Goal: Task Accomplishment & Management: Manage account settings

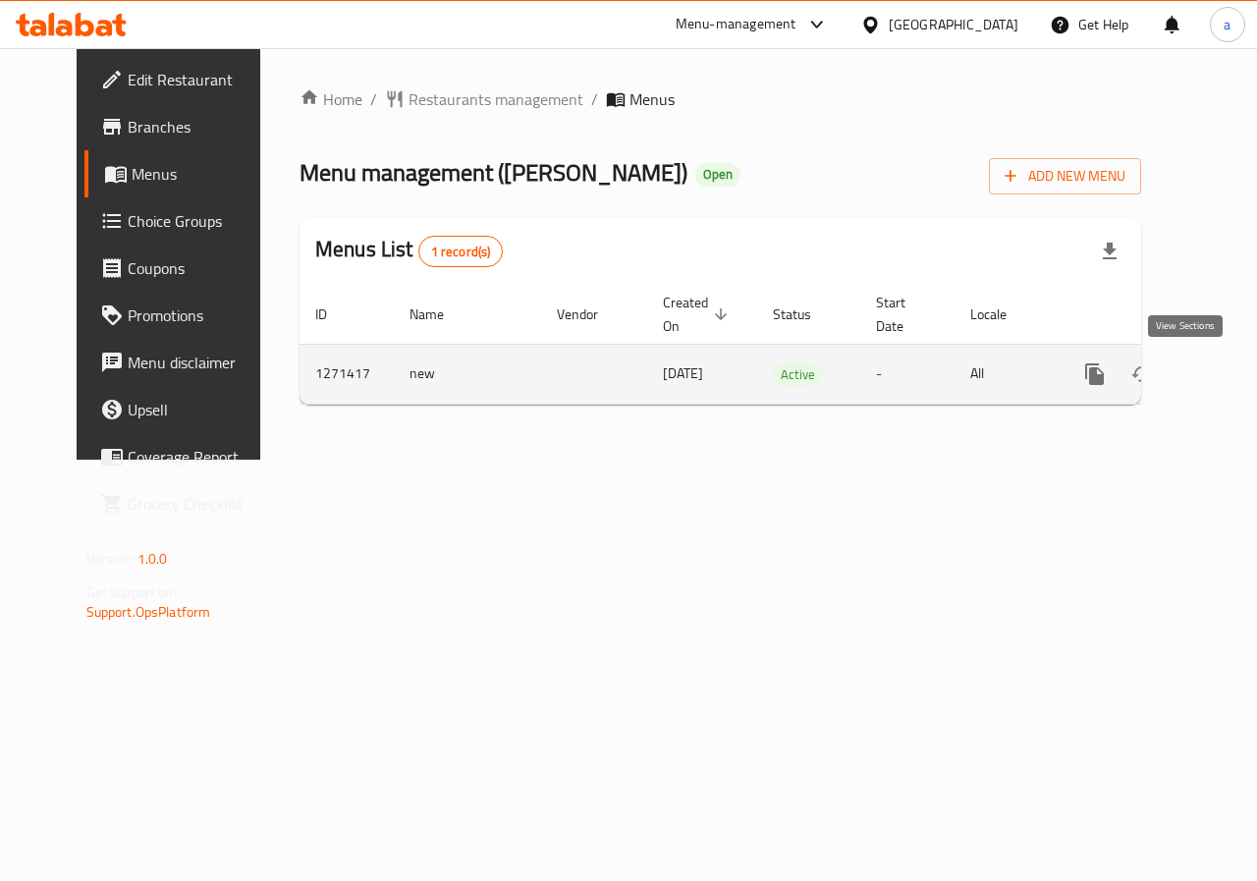
click at [1225, 376] on icon "enhanced table" at bounding box center [1237, 374] width 24 height 24
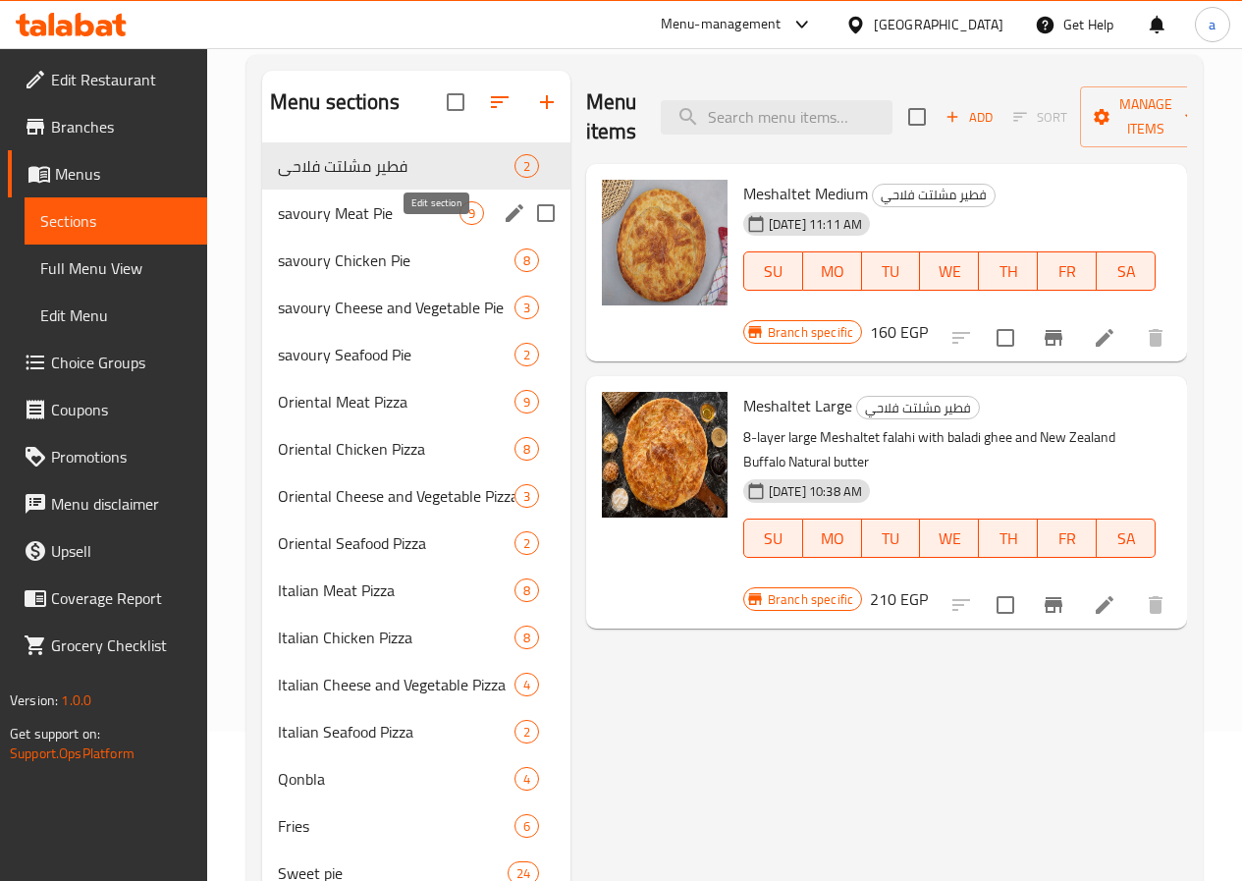
scroll to position [53, 0]
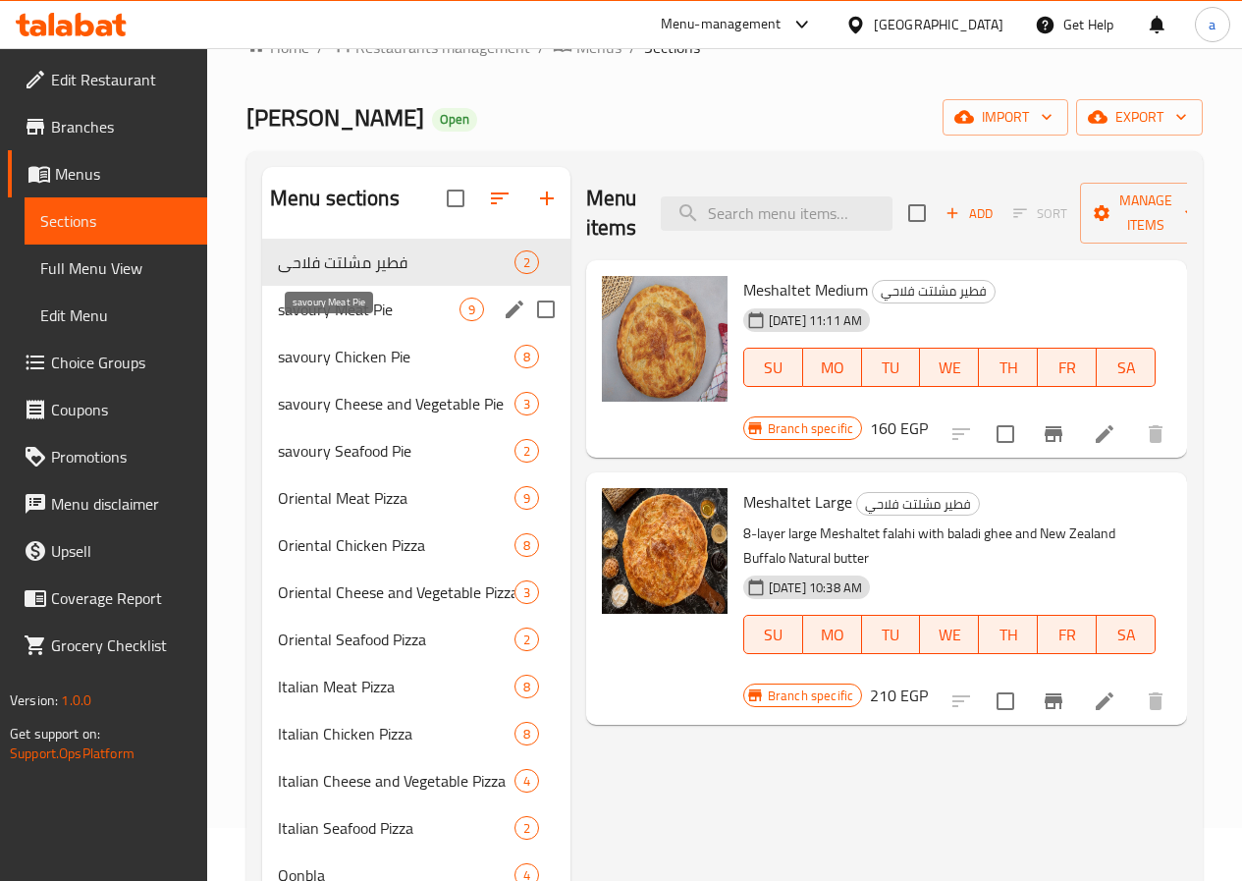
click at [323, 321] on span "savoury Meat Pie" at bounding box center [369, 310] width 182 height 24
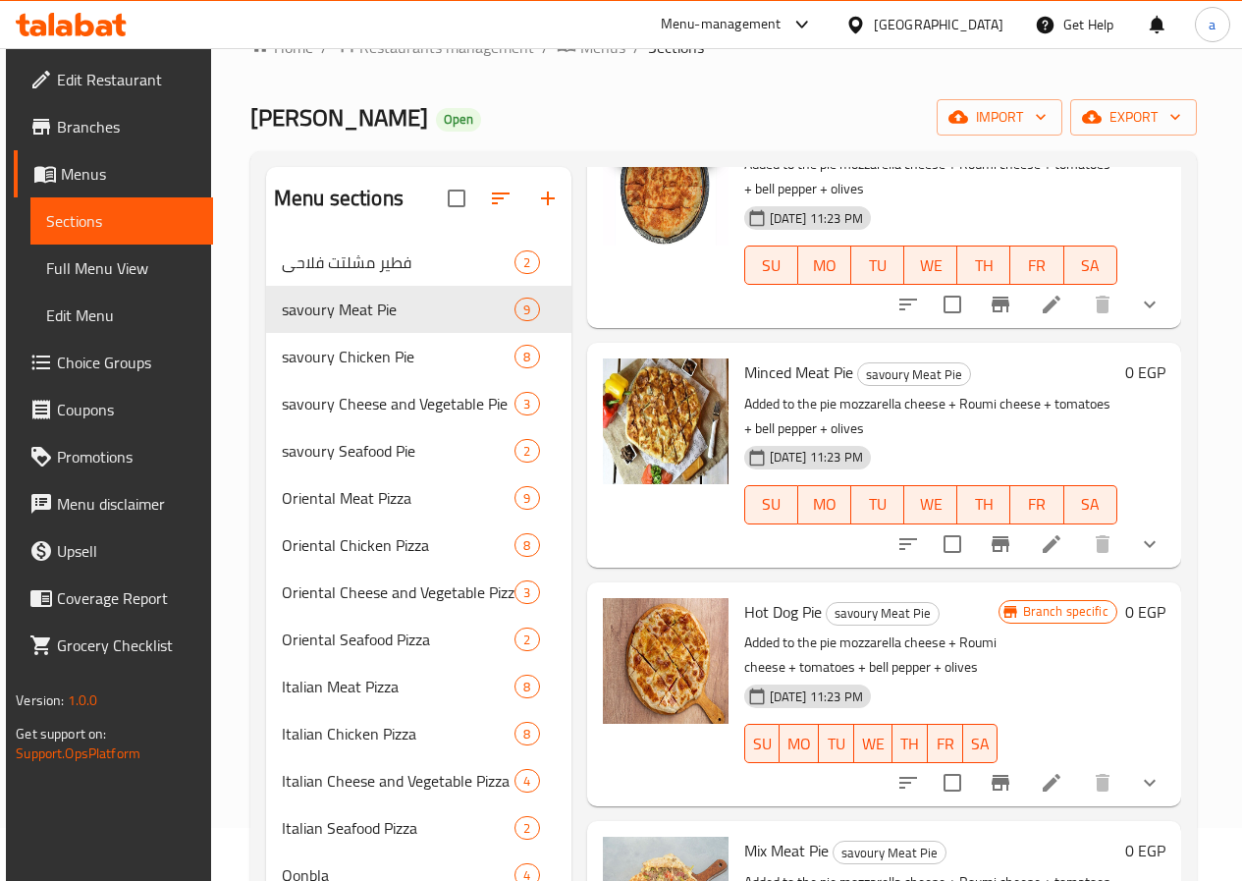
scroll to position [1178, 0]
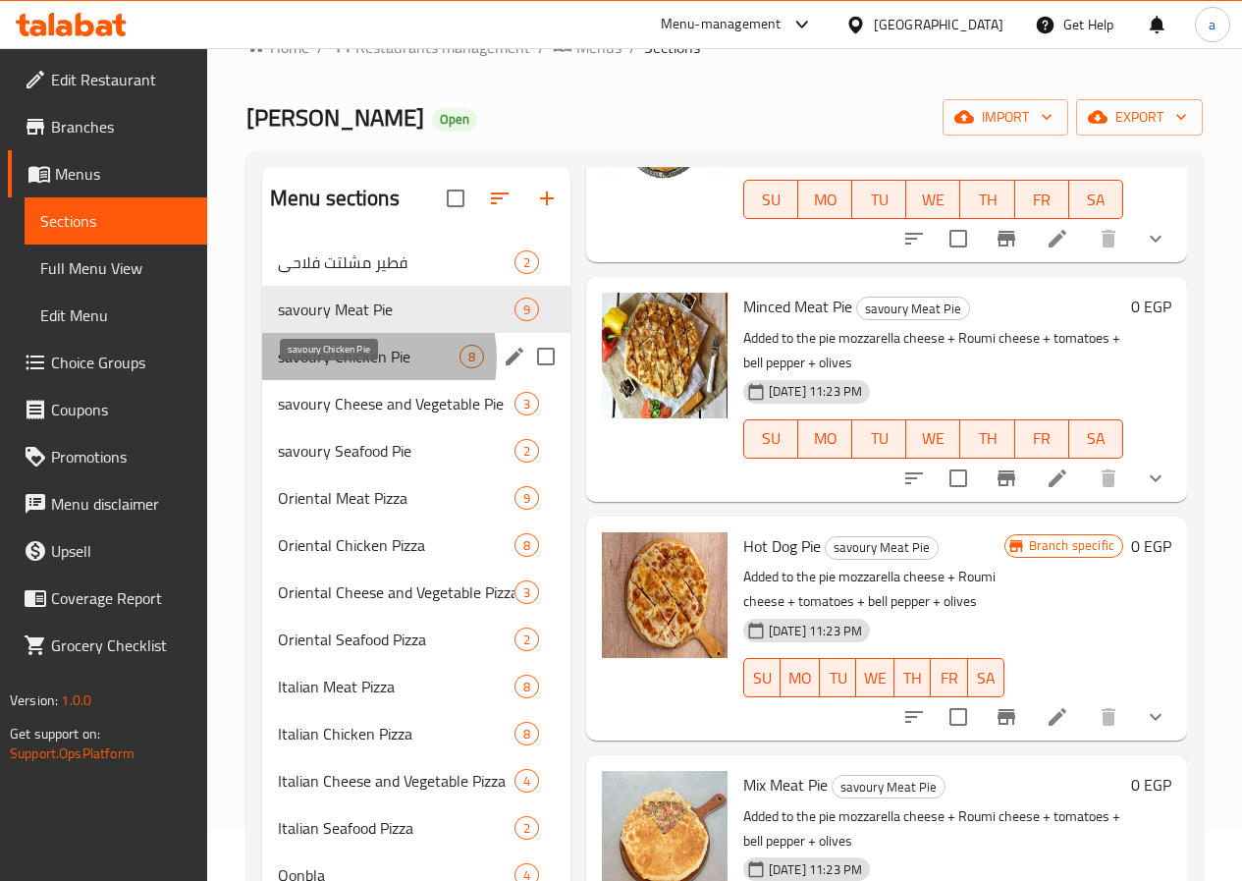
click at [337, 368] on span "savoury Chicken Pie" at bounding box center [369, 357] width 182 height 24
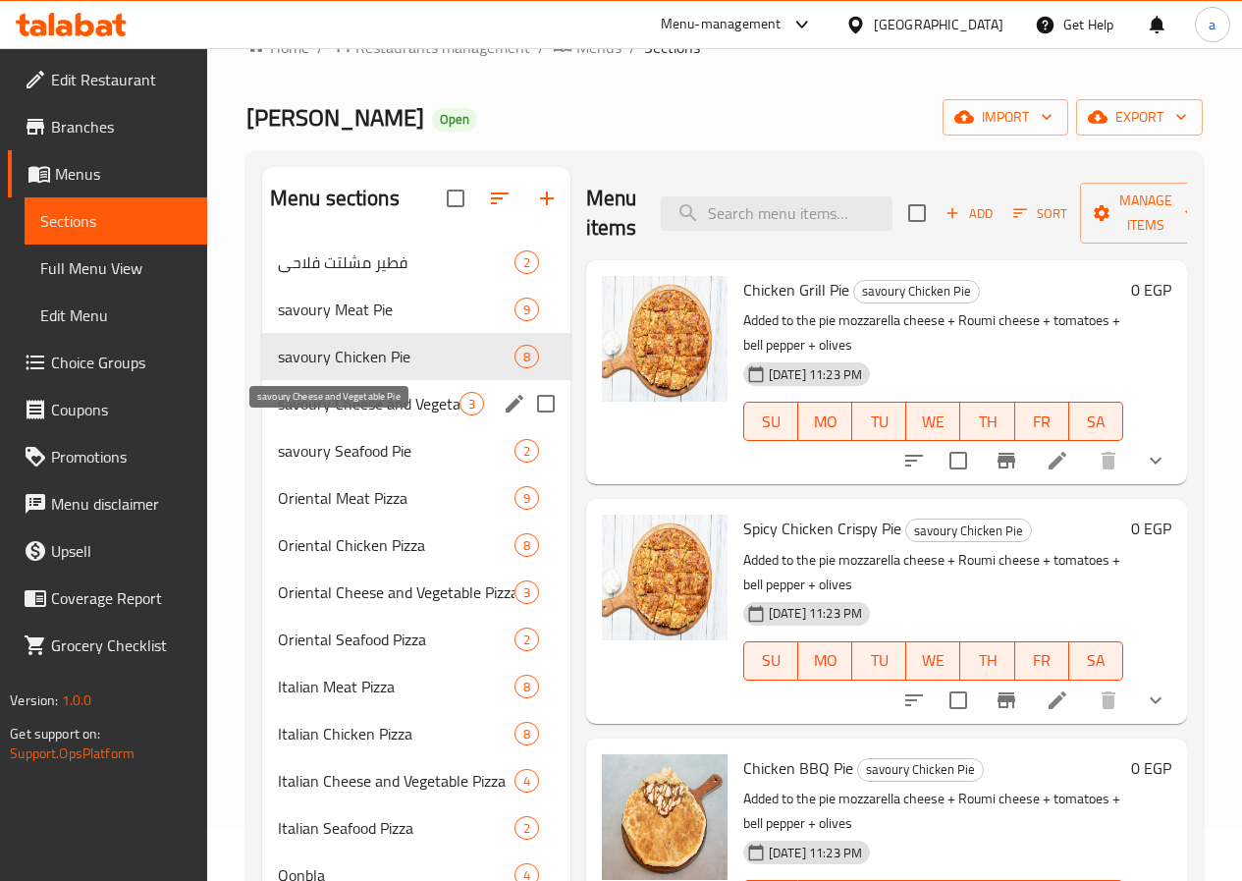
click at [332, 415] on span "savoury Cheese and Vegetable Pie" at bounding box center [369, 404] width 182 height 24
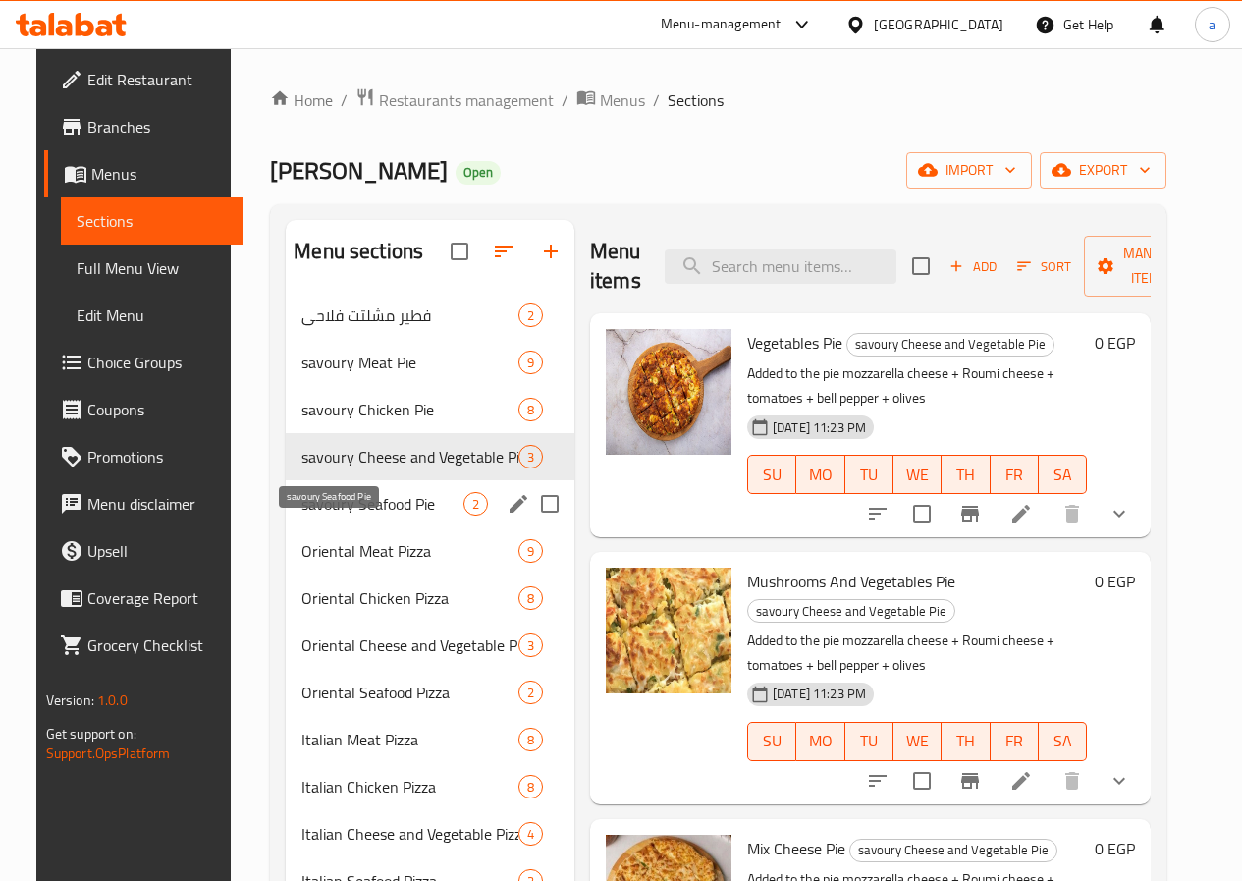
click at [366, 516] on span "savoury Seafood Pie" at bounding box center [382, 504] width 162 height 24
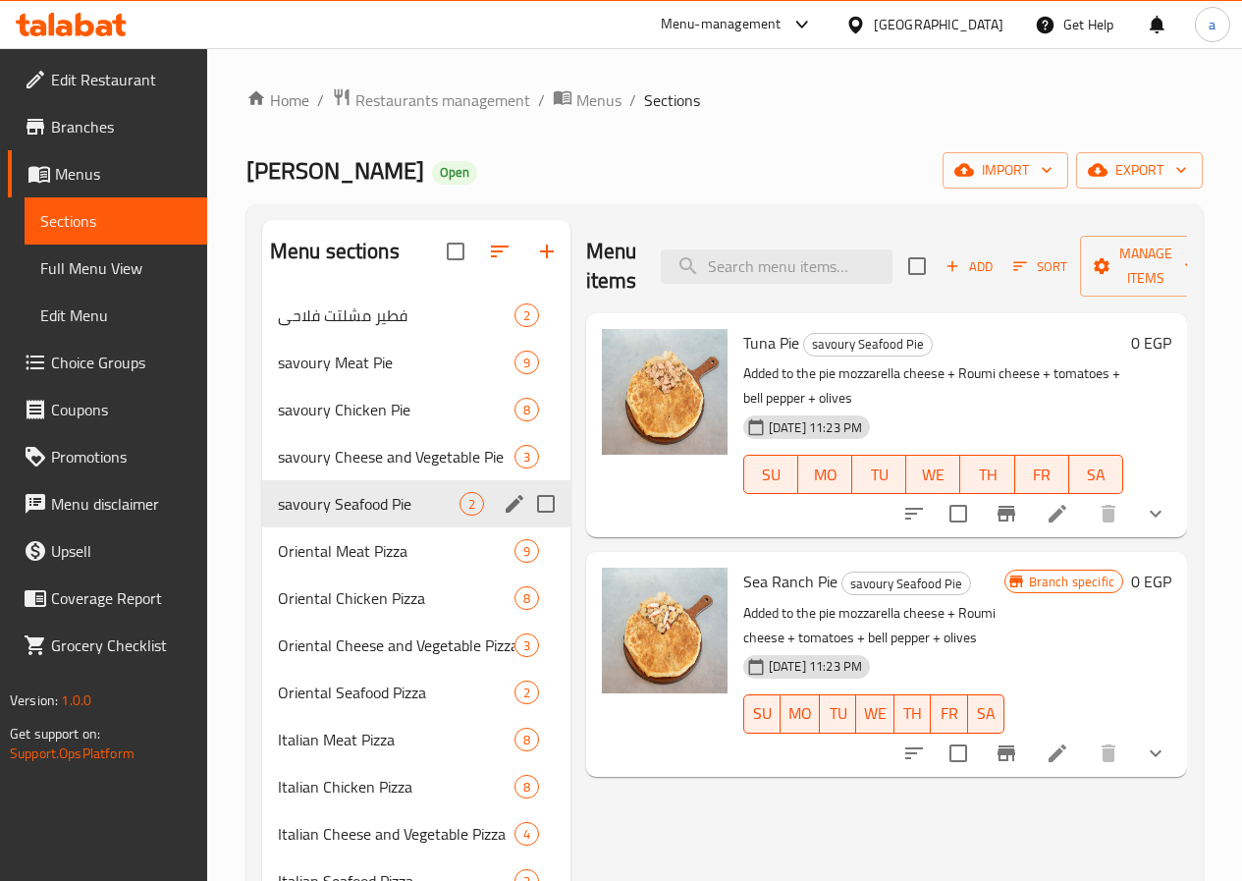
click at [357, 559] on div "Oriental Meat Pizza 9" at bounding box center [416, 550] width 308 height 47
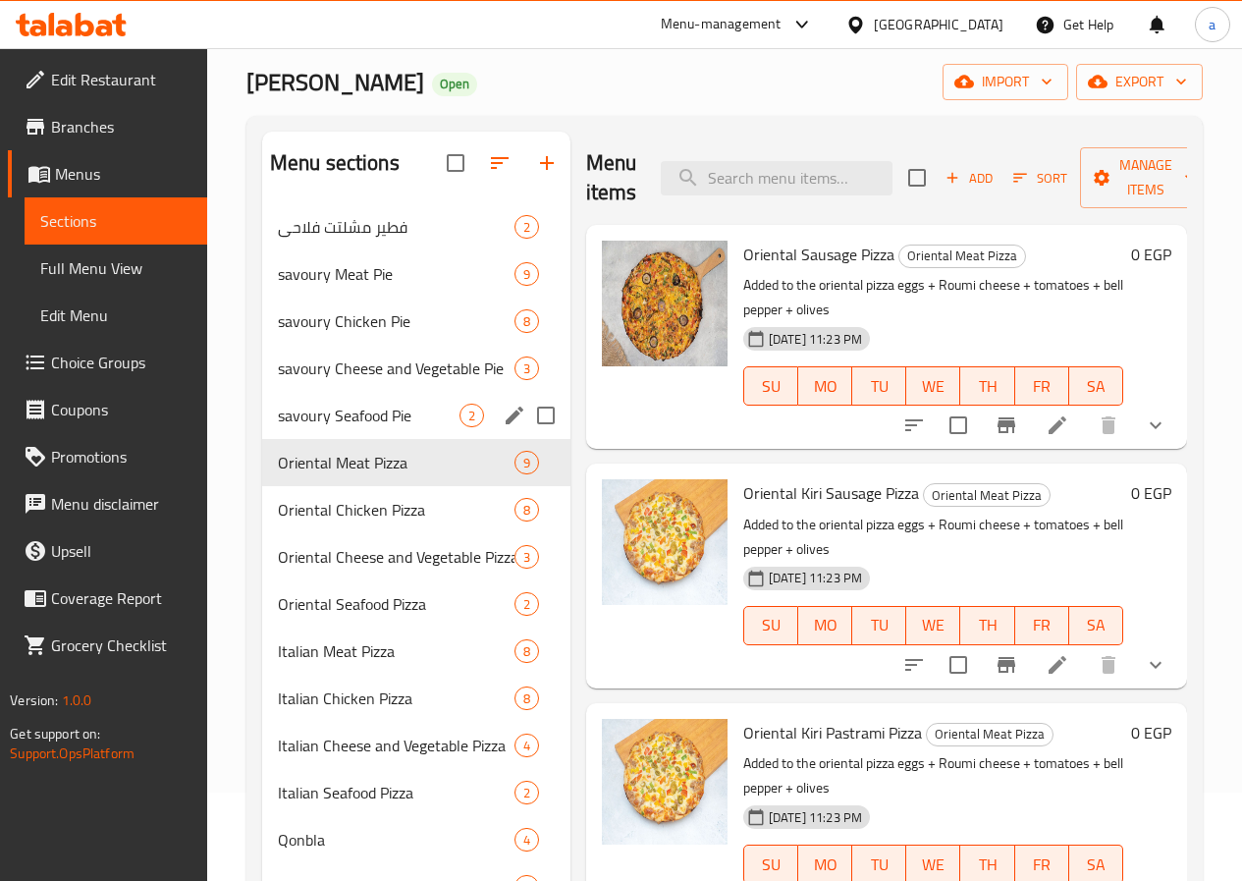
scroll to position [196, 0]
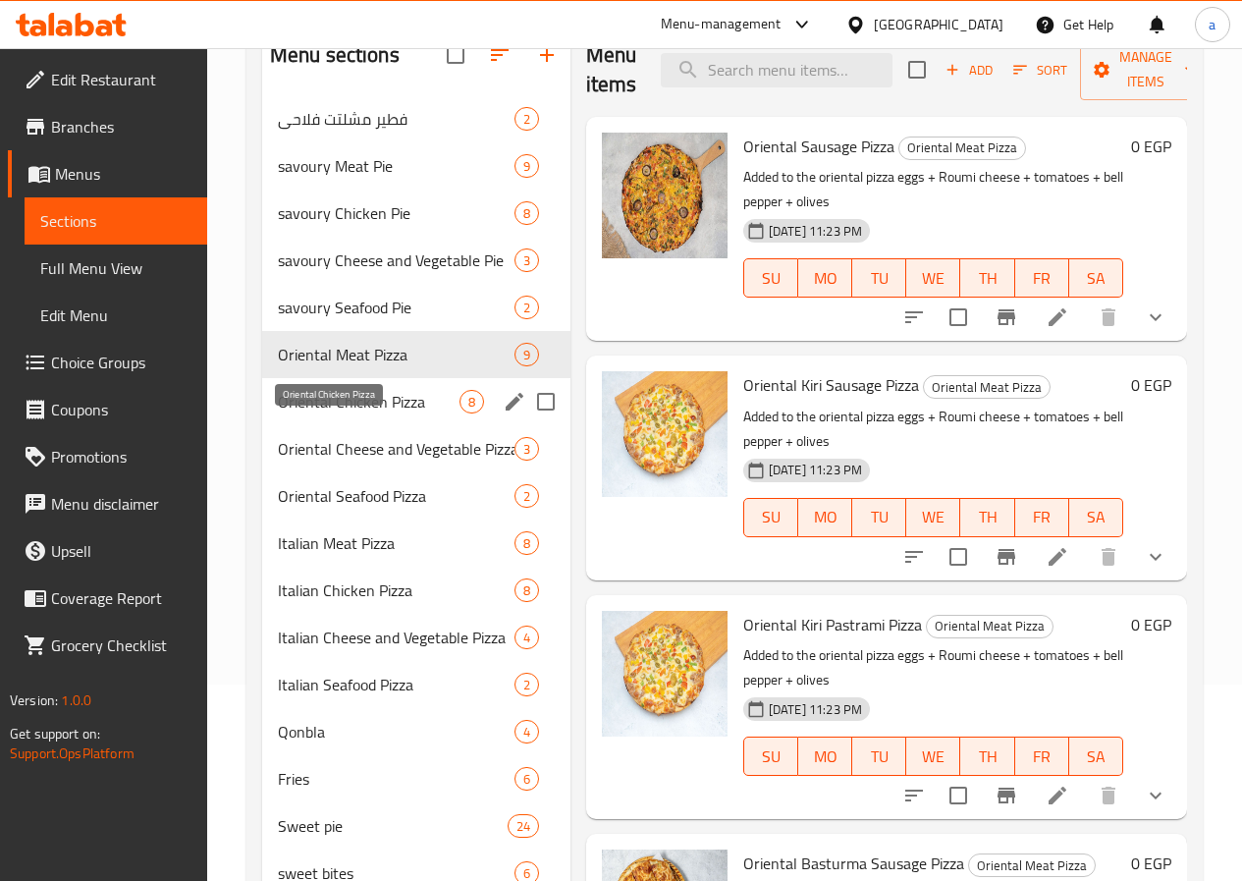
click at [338, 413] on span "Oriental Chicken Pizza" at bounding box center [369, 402] width 182 height 24
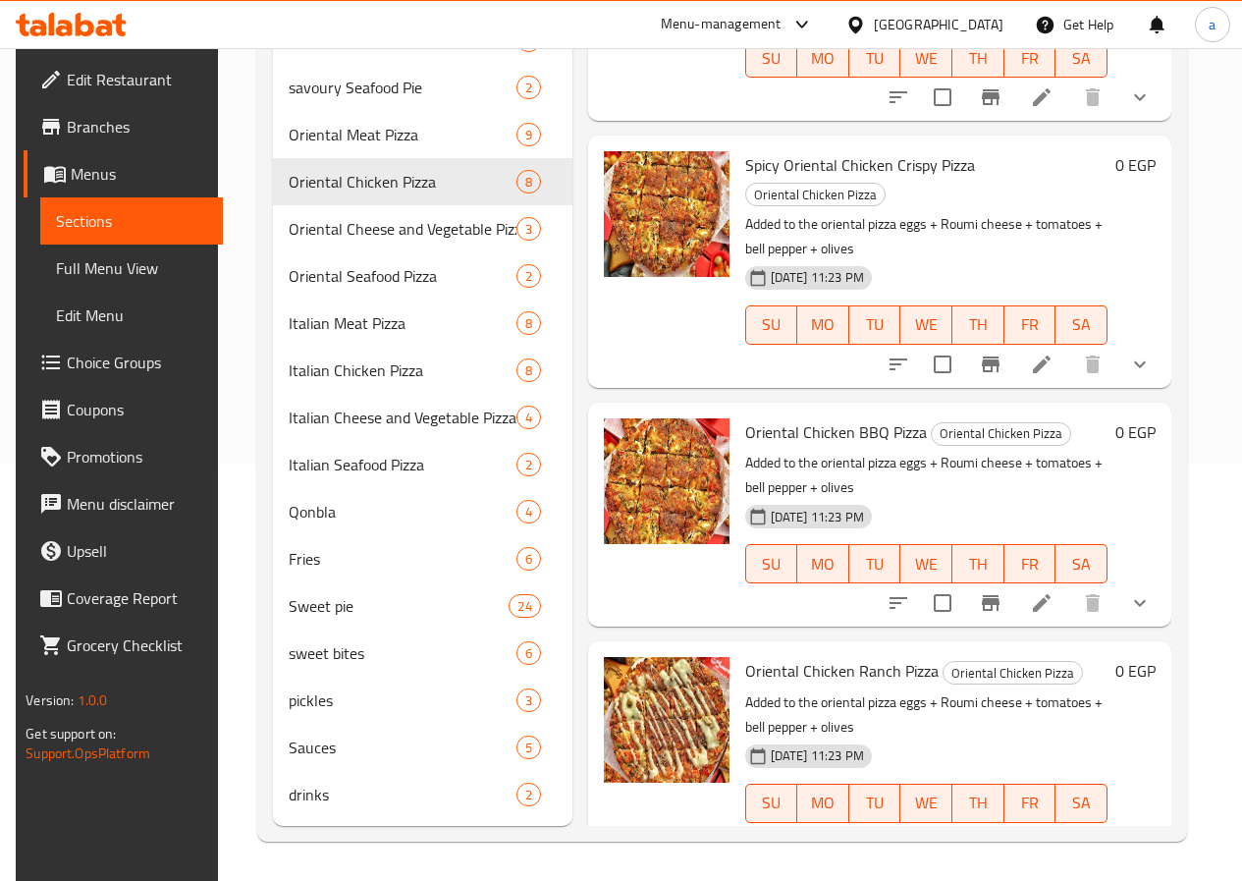
scroll to position [348, 0]
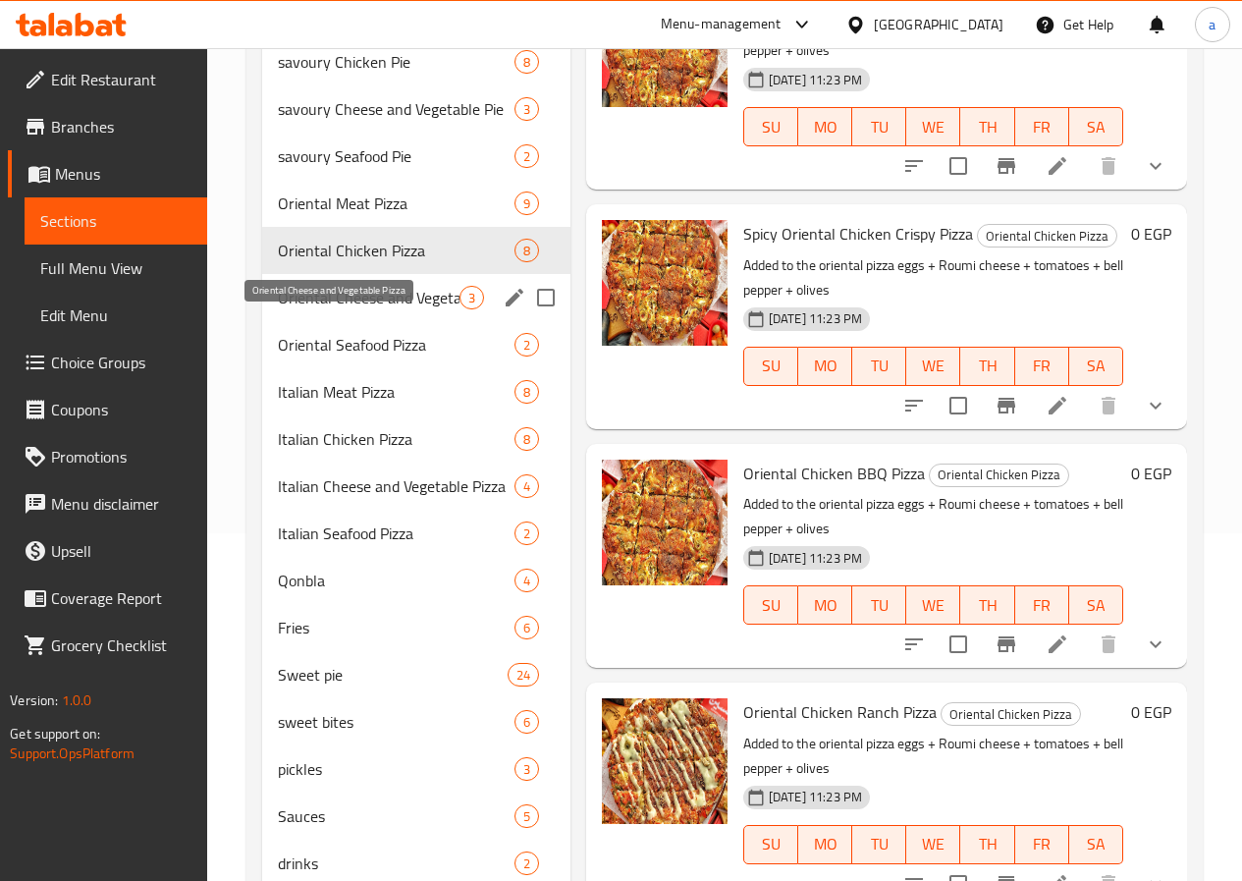
click at [371, 309] on span "Oriental Cheese and Vegetable Pizza" at bounding box center [369, 298] width 182 height 24
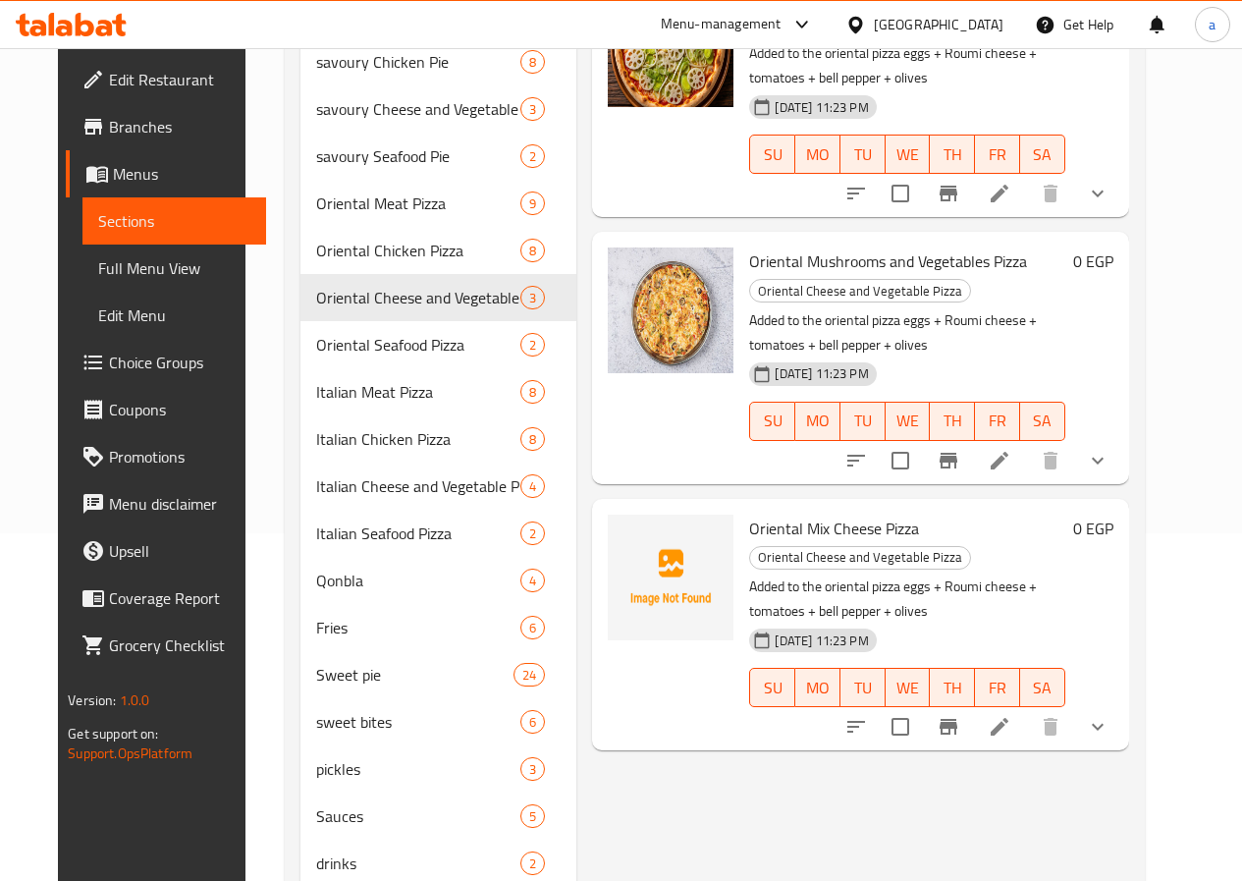
scroll to position [249, 0]
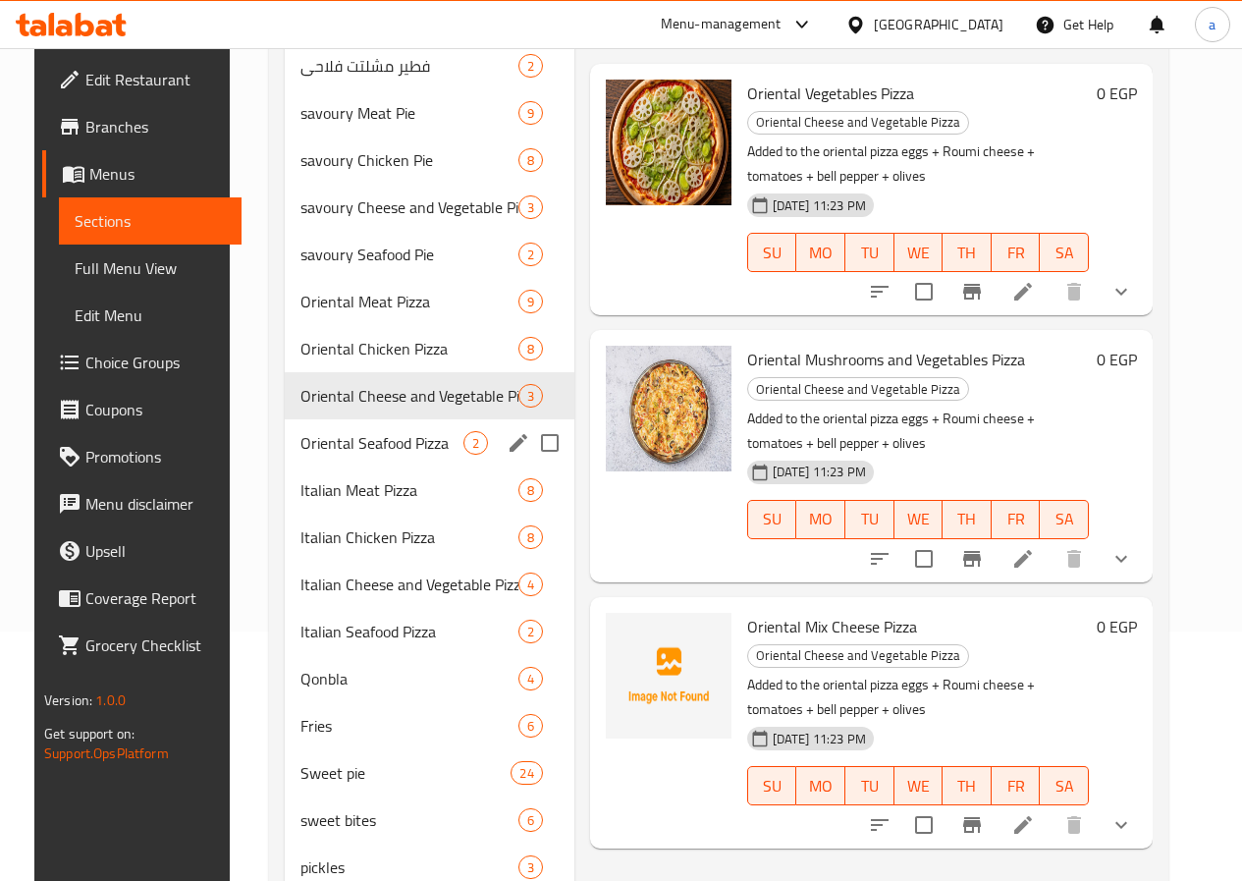
click at [313, 466] on div "Oriental Seafood Pizza 2" at bounding box center [430, 442] width 290 height 47
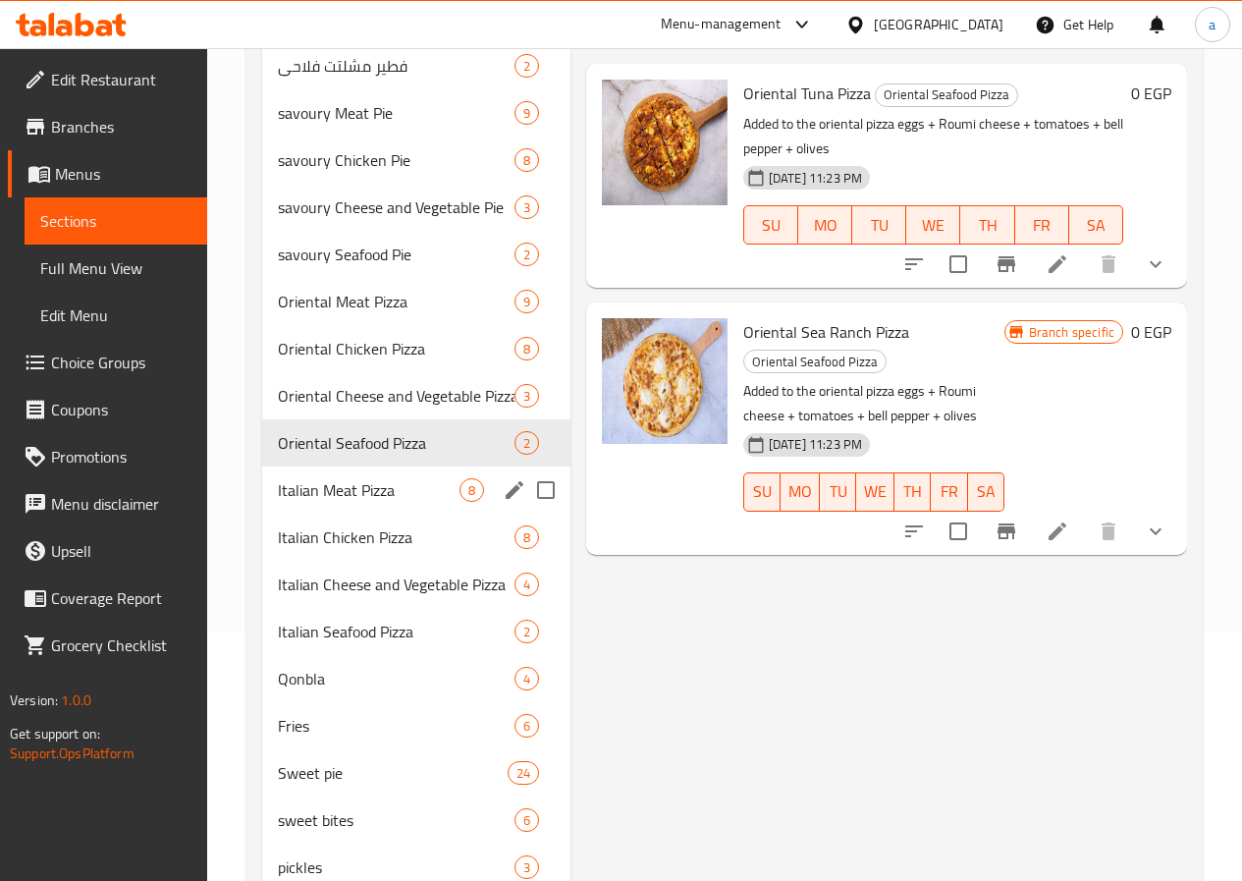
click at [317, 506] on div "Italian Meat Pizza 8" at bounding box center [416, 489] width 308 height 47
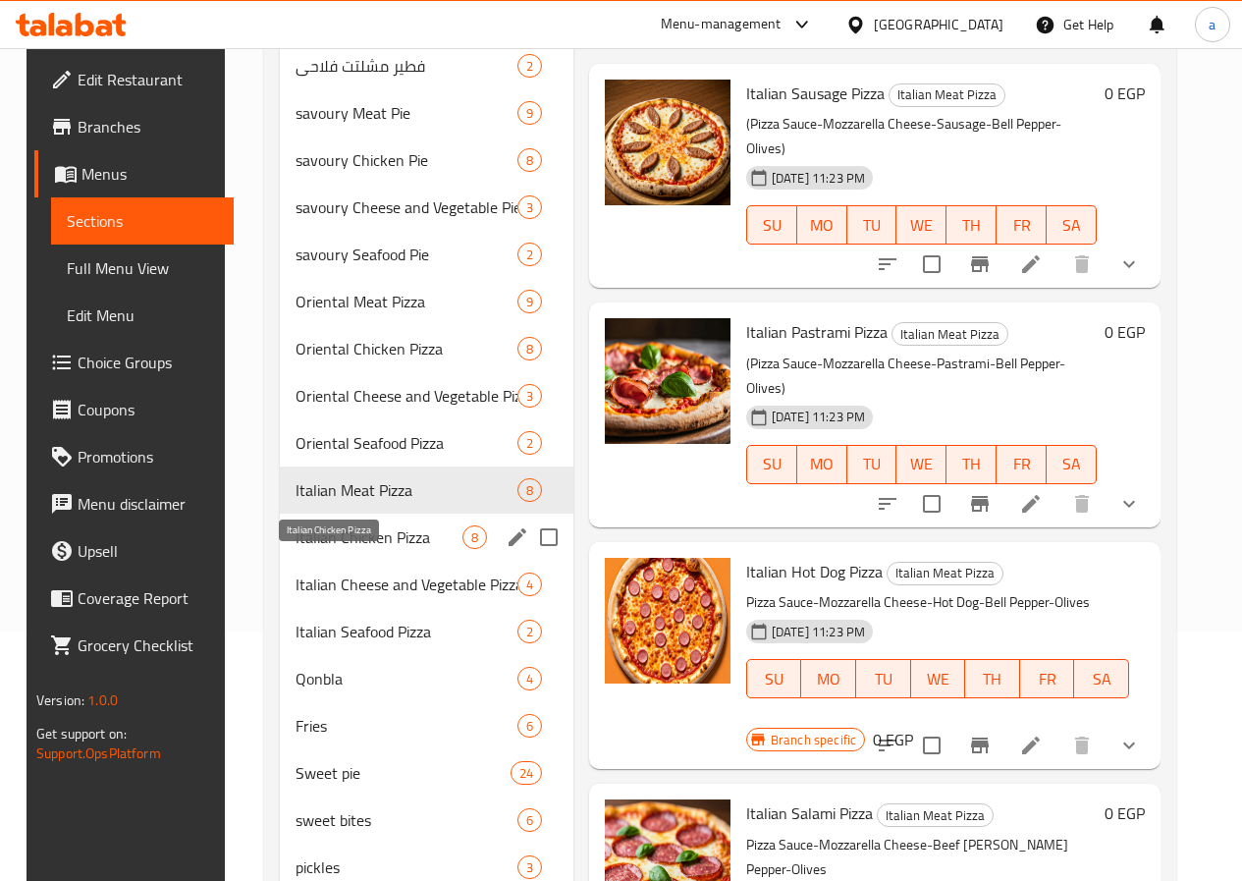
click at [331, 549] on span "Italian Chicken Pizza" at bounding box center [379, 537] width 167 height 24
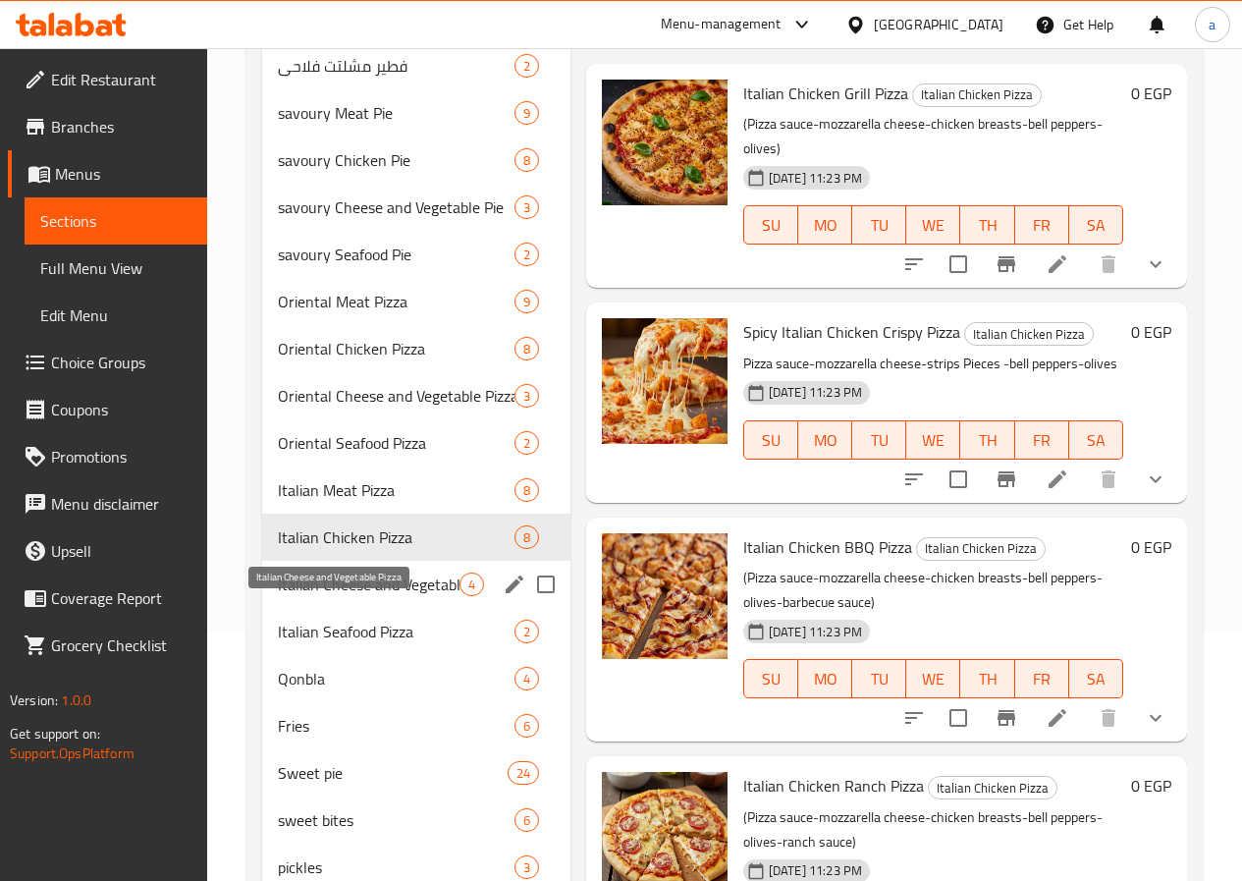
click at [329, 596] on span "Italian Cheese and Vegetable Pizza" at bounding box center [369, 585] width 182 height 24
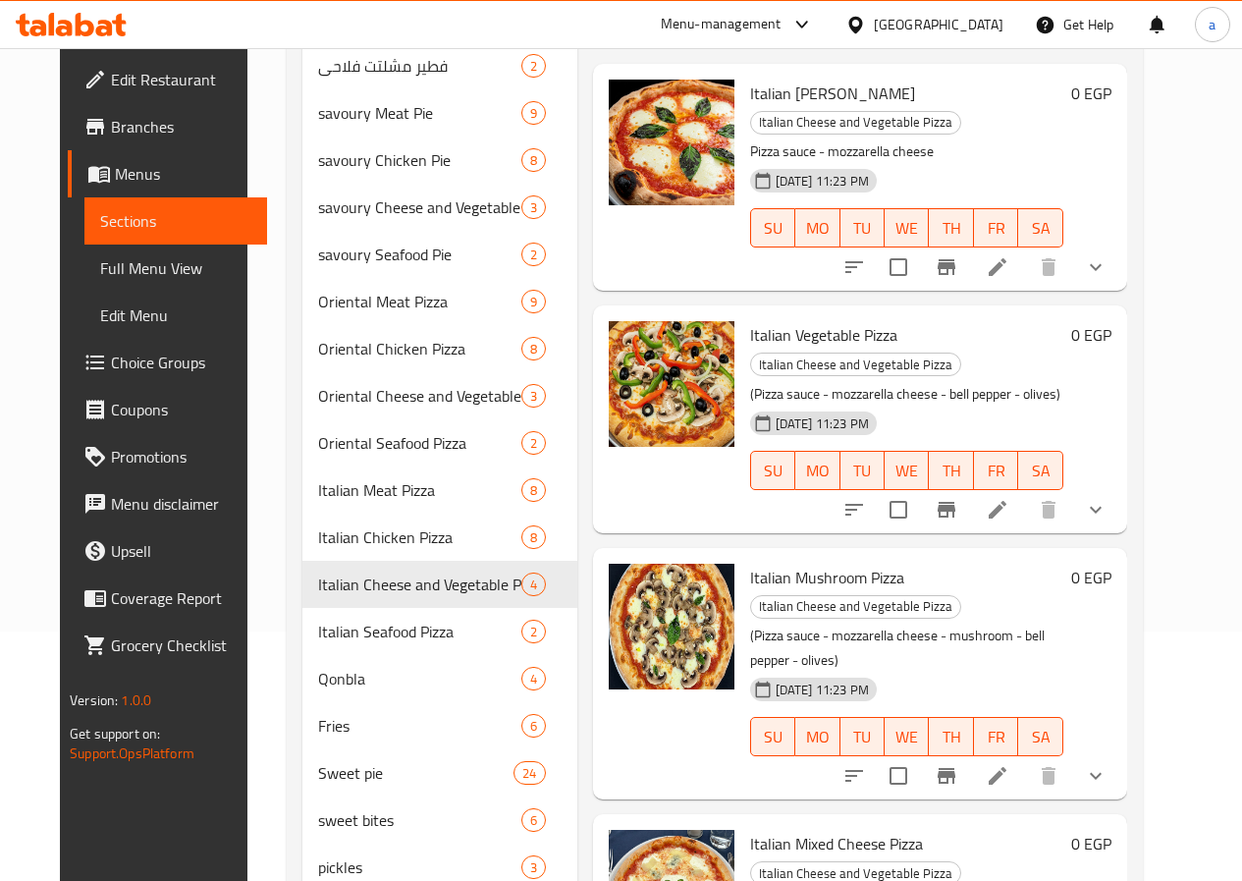
click at [111, 122] on span "Branches" at bounding box center [181, 127] width 140 height 24
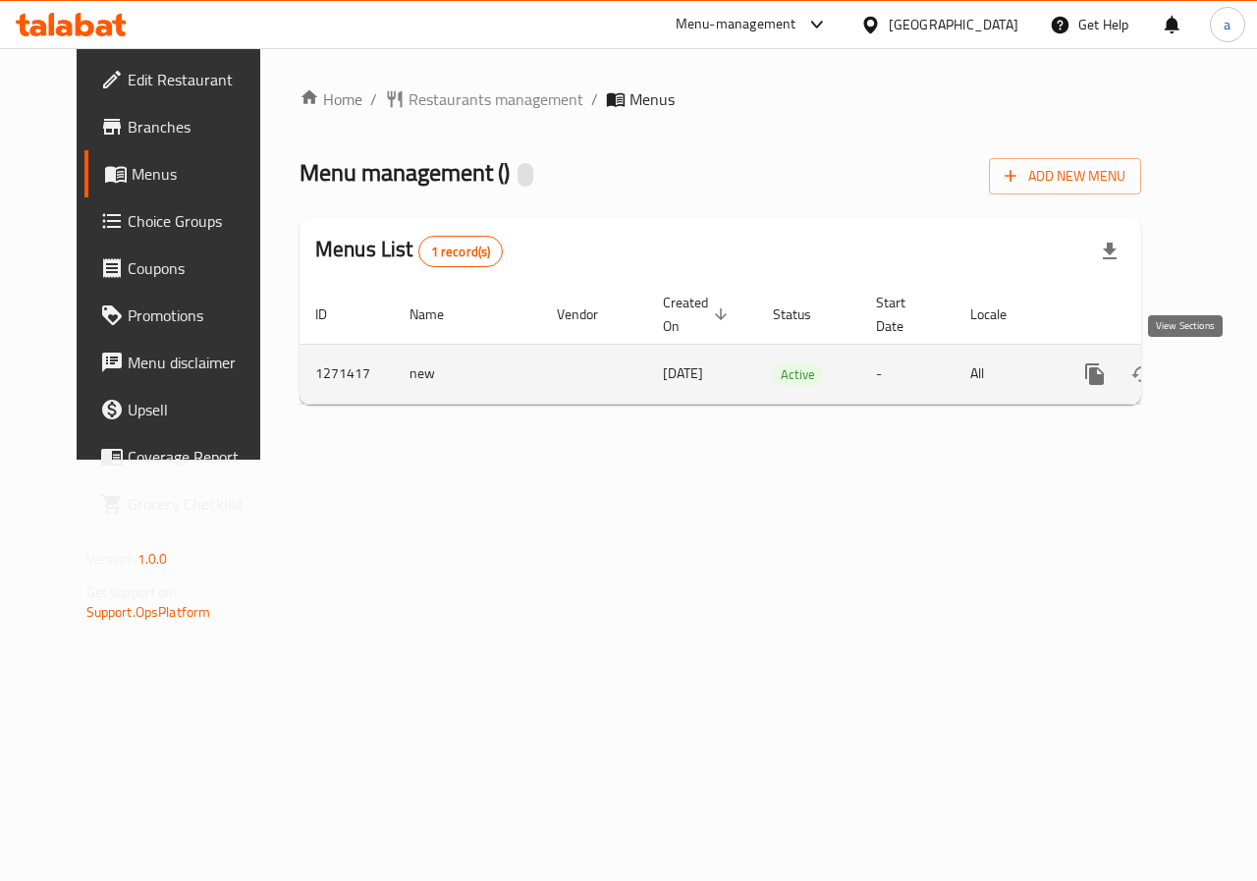
click at [1225, 368] on icon "enhanced table" at bounding box center [1237, 374] width 24 height 24
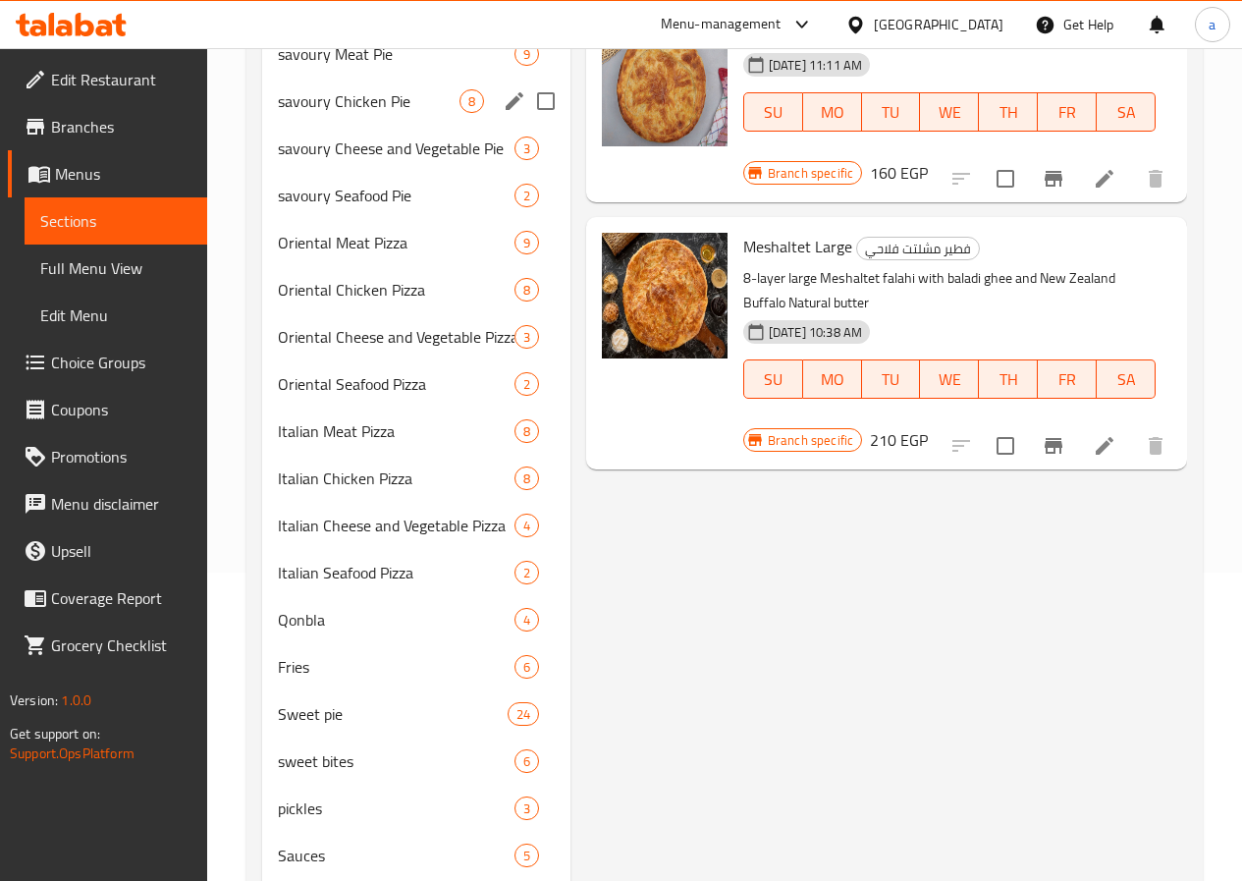
scroll to position [446, 0]
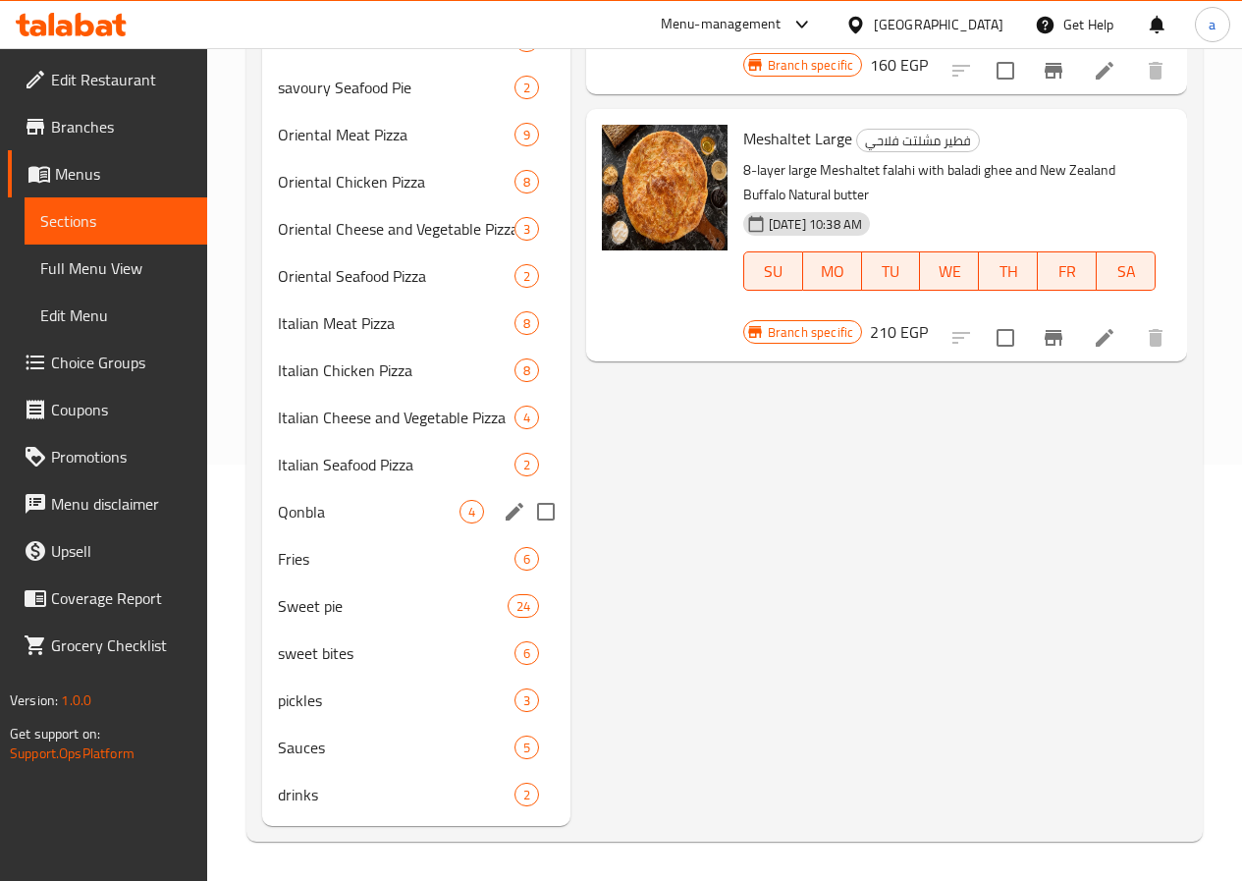
click at [317, 525] on div "Qonbla 4" at bounding box center [416, 511] width 308 height 47
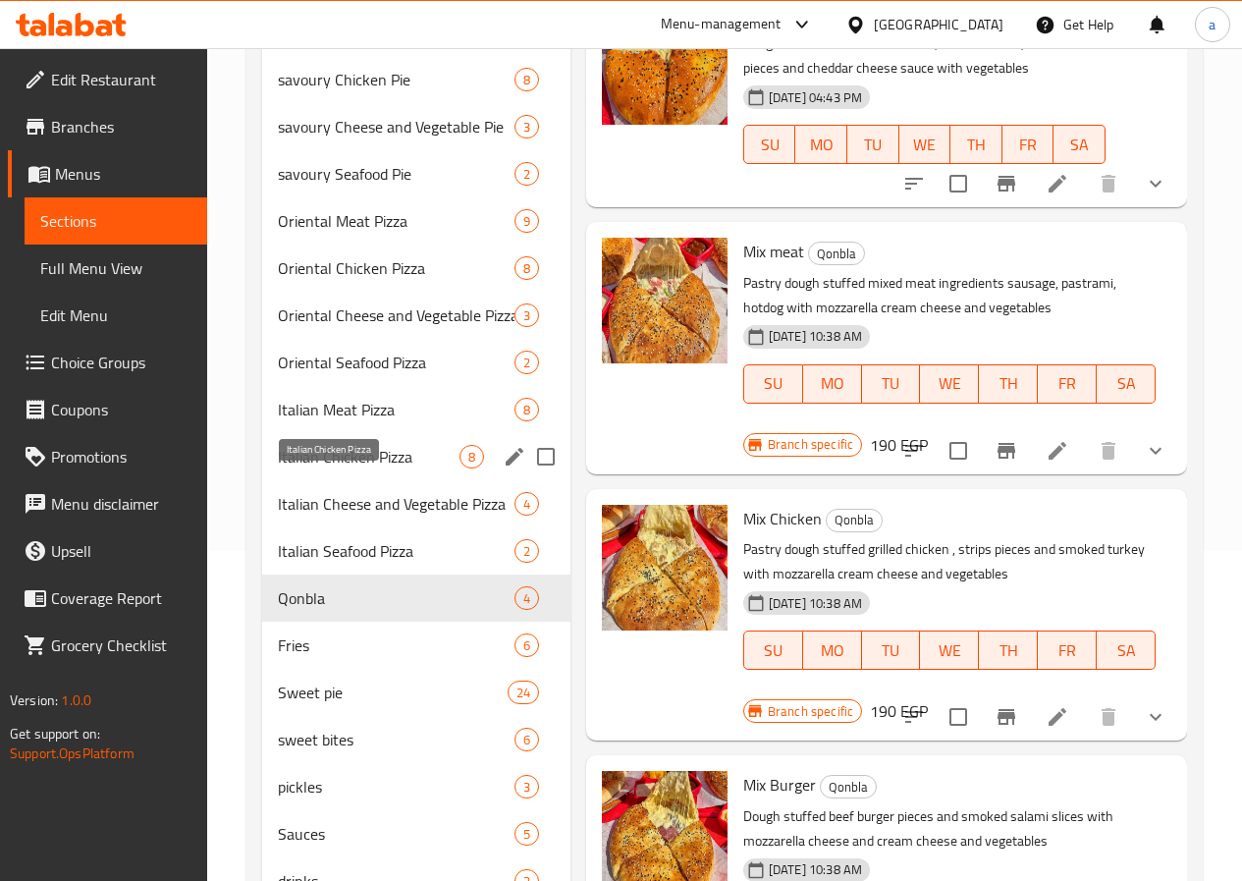
scroll to position [295, 0]
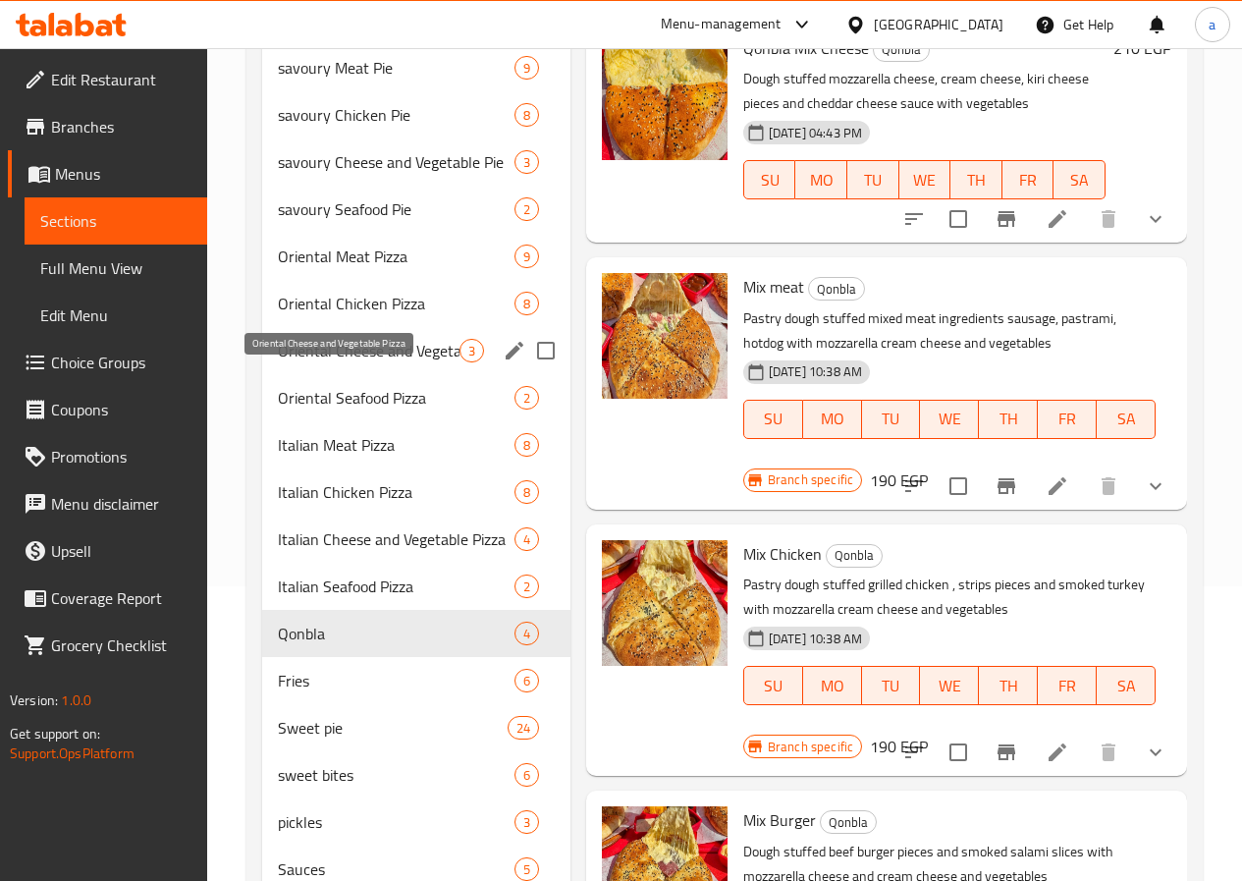
click at [314, 362] on span "Oriental Cheese and Vegetable Pizza" at bounding box center [369, 351] width 182 height 24
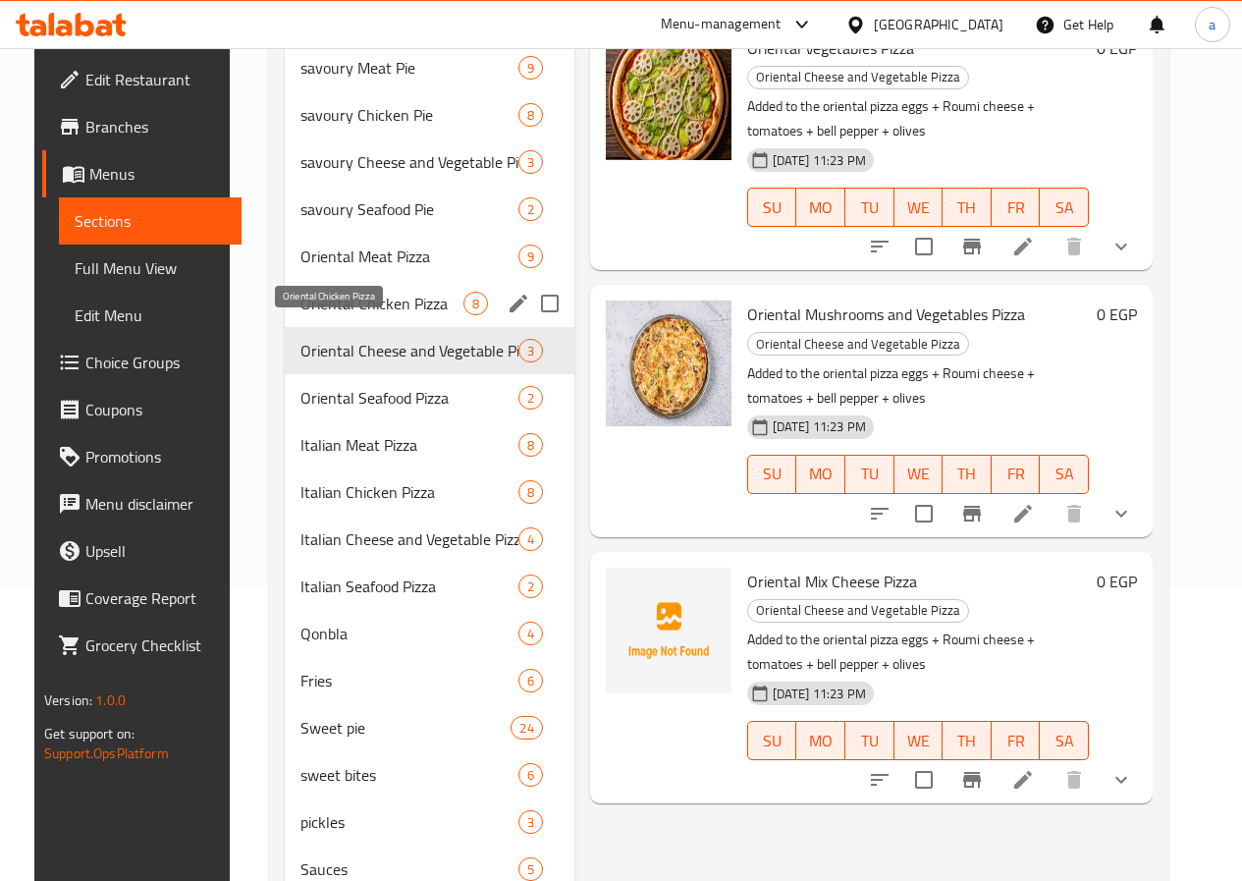
click at [321, 315] on span "Oriental Chicken Pizza" at bounding box center [381, 304] width 162 height 24
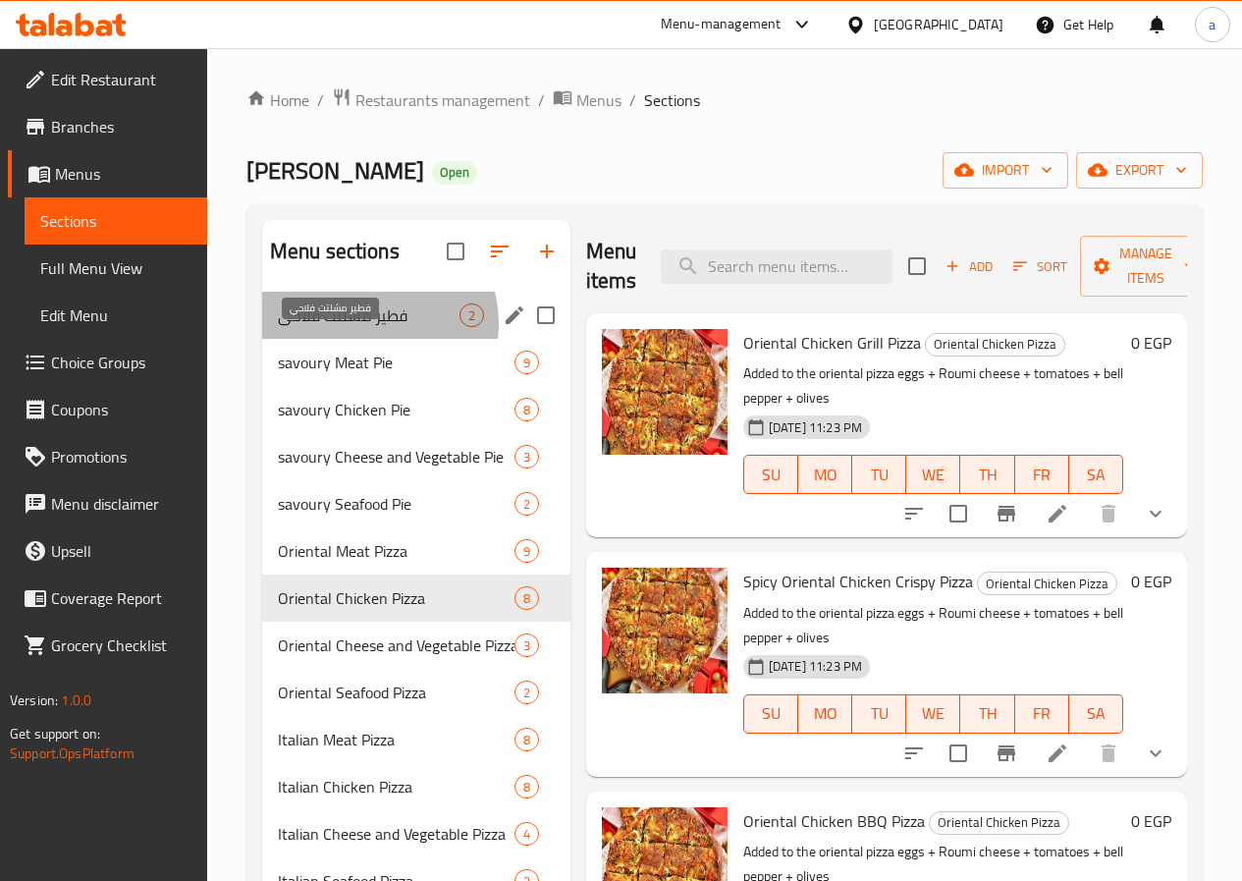
click at [369, 327] on span "فطير مشلتت فلاحي" at bounding box center [369, 315] width 182 height 24
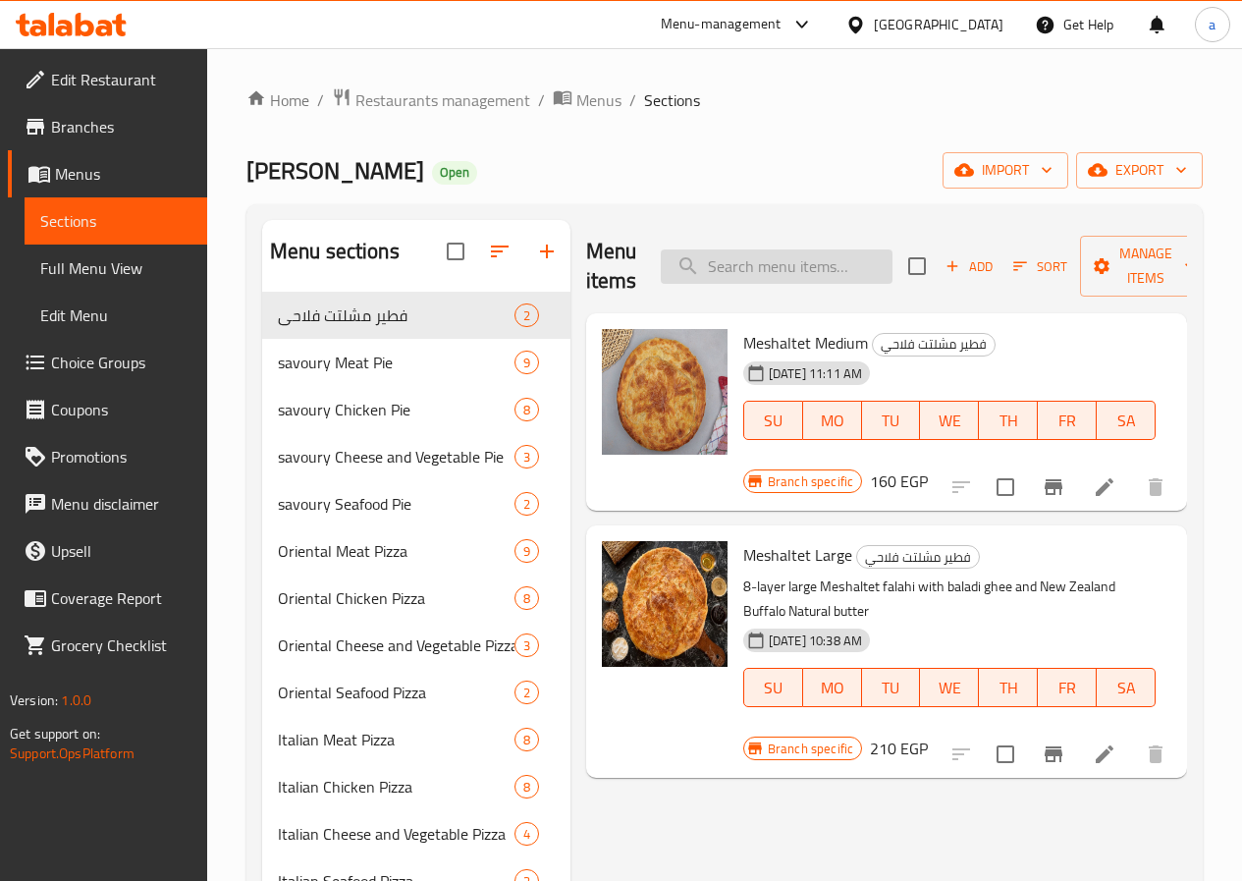
click at [685, 281] on input "search" at bounding box center [777, 266] width 232 height 34
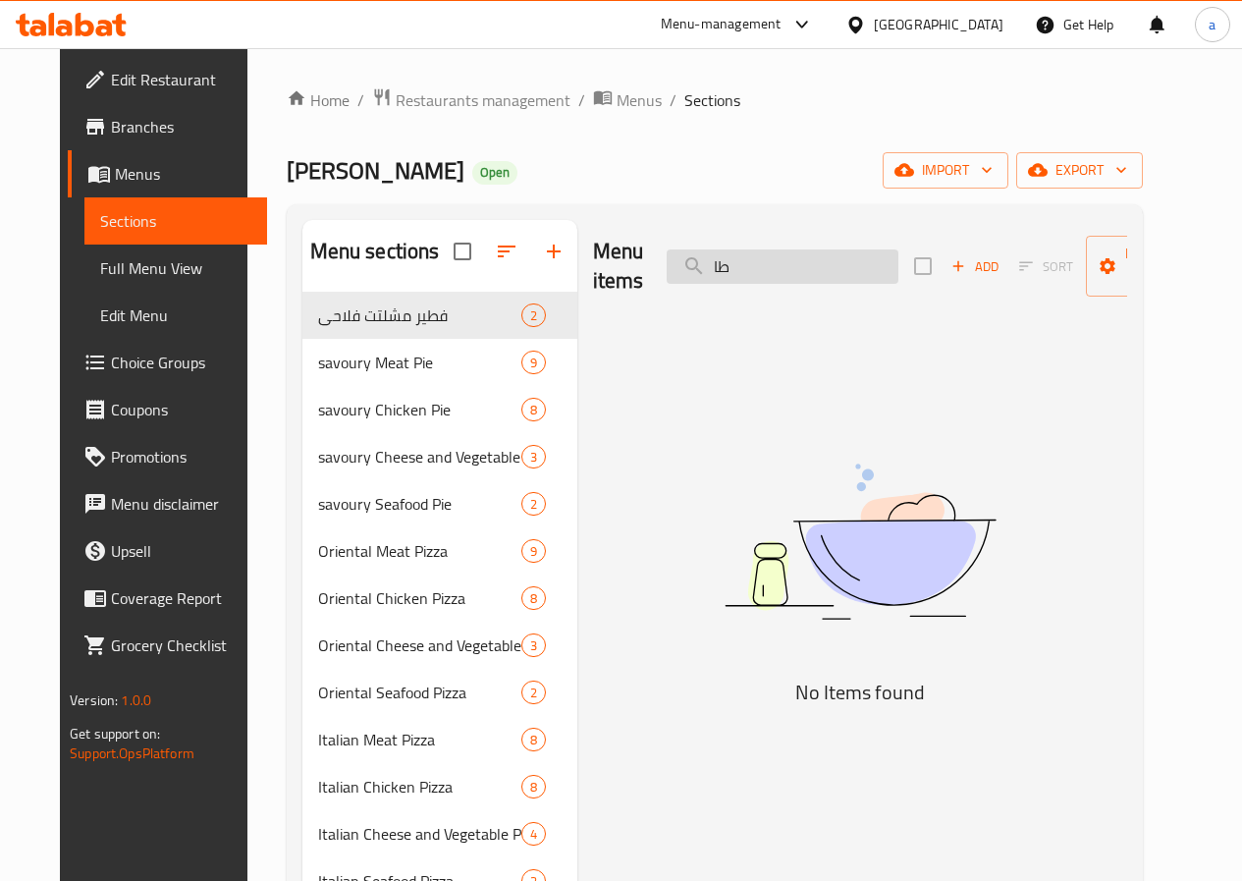
type input "ط"
type input "م"
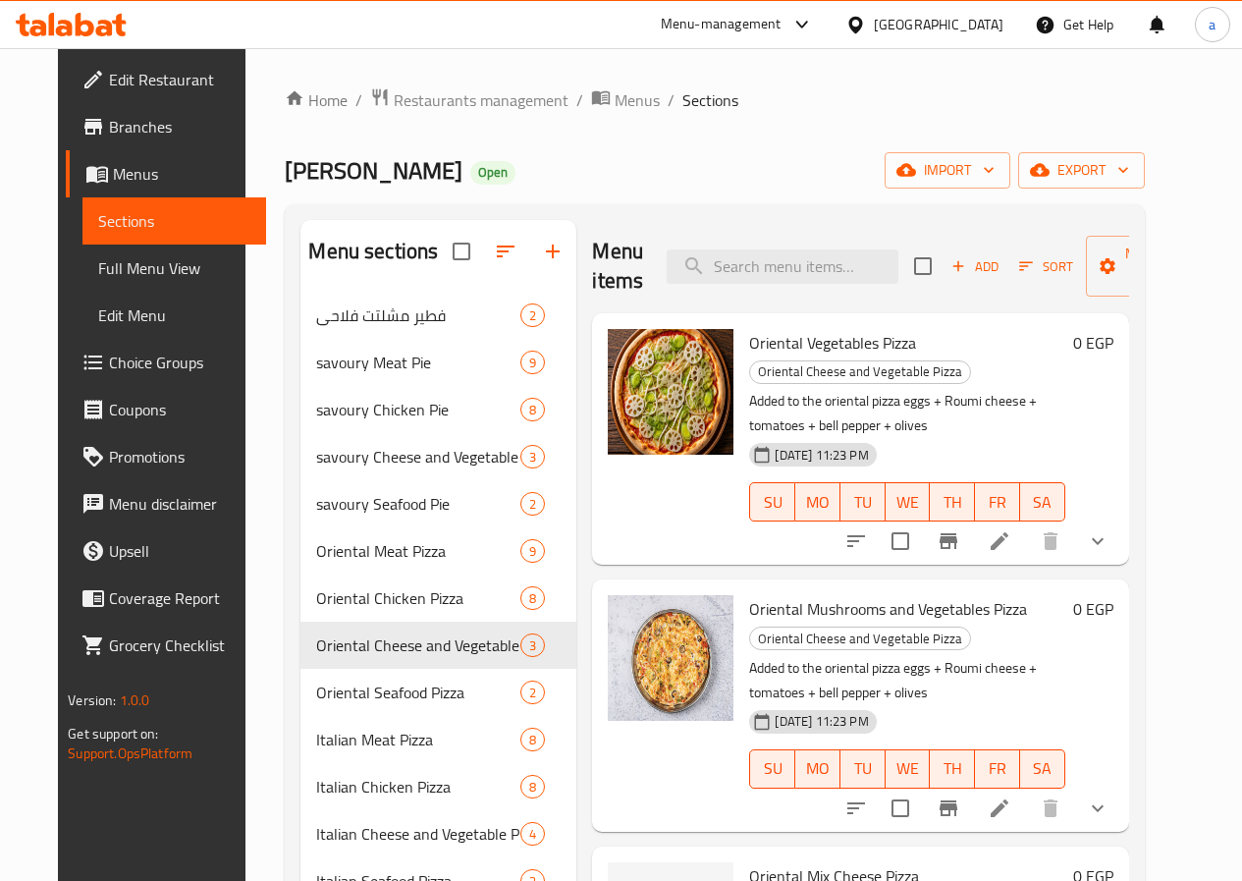
scroll to position [295, 0]
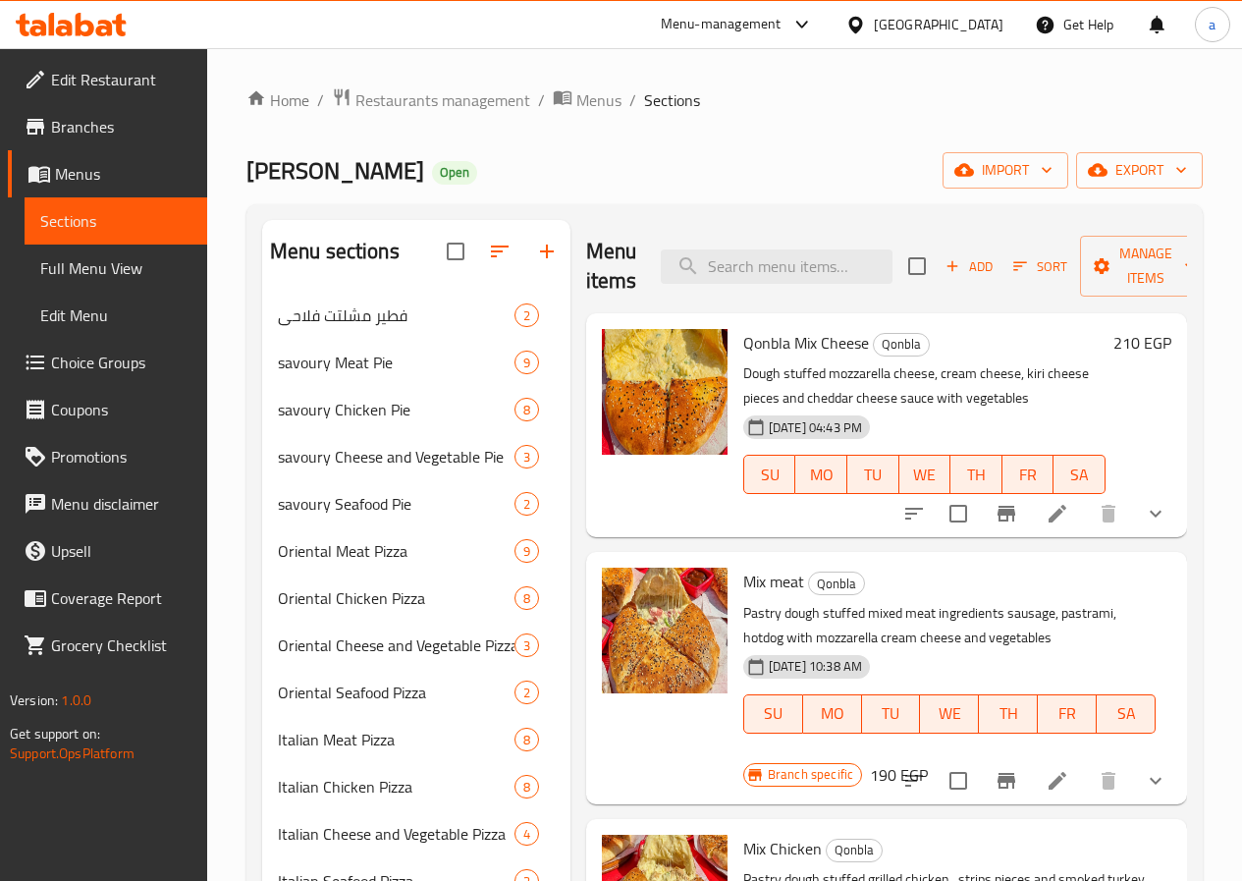
scroll to position [295, 0]
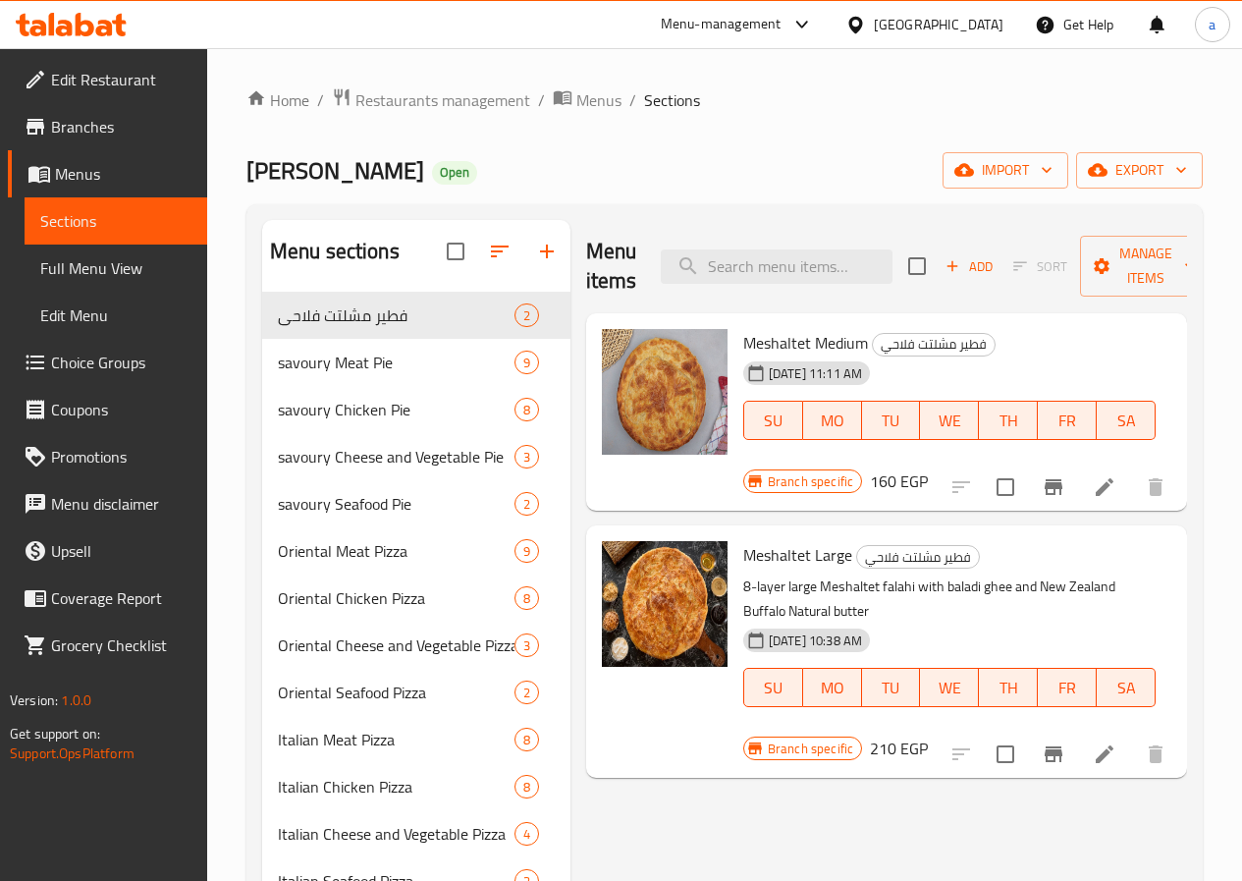
scroll to position [446, 0]
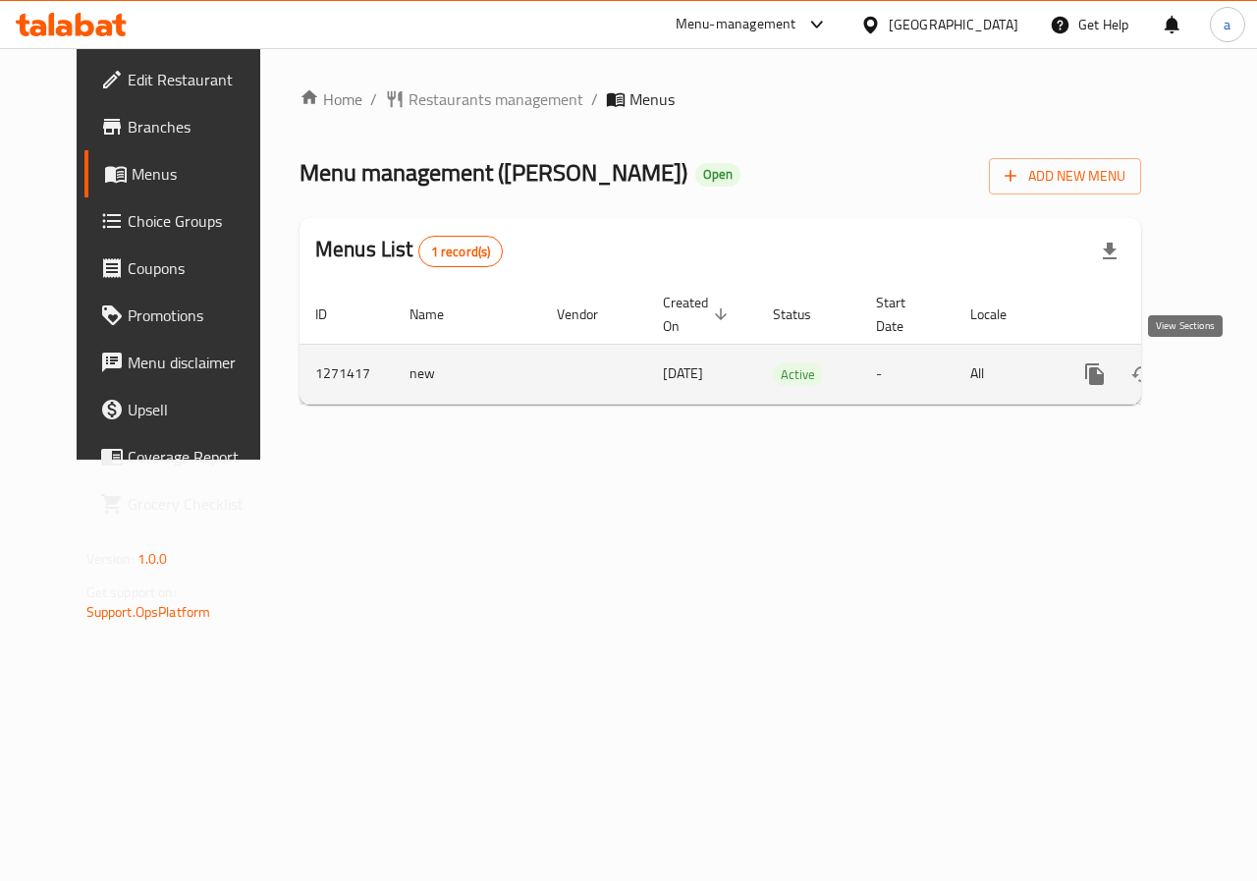
click at [1228, 371] on icon "enhanced table" at bounding box center [1237, 374] width 18 height 18
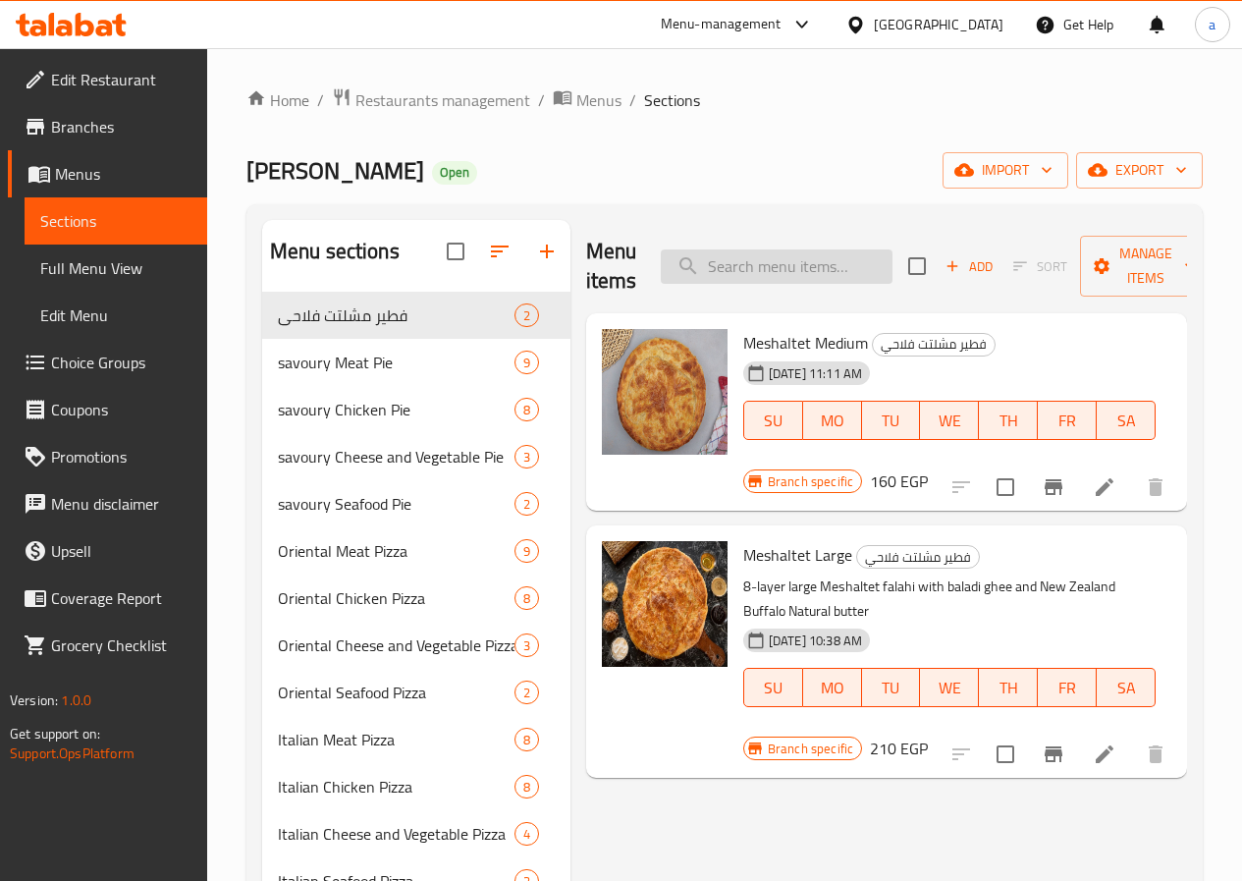
click at [746, 260] on input "search" at bounding box center [777, 266] width 232 height 34
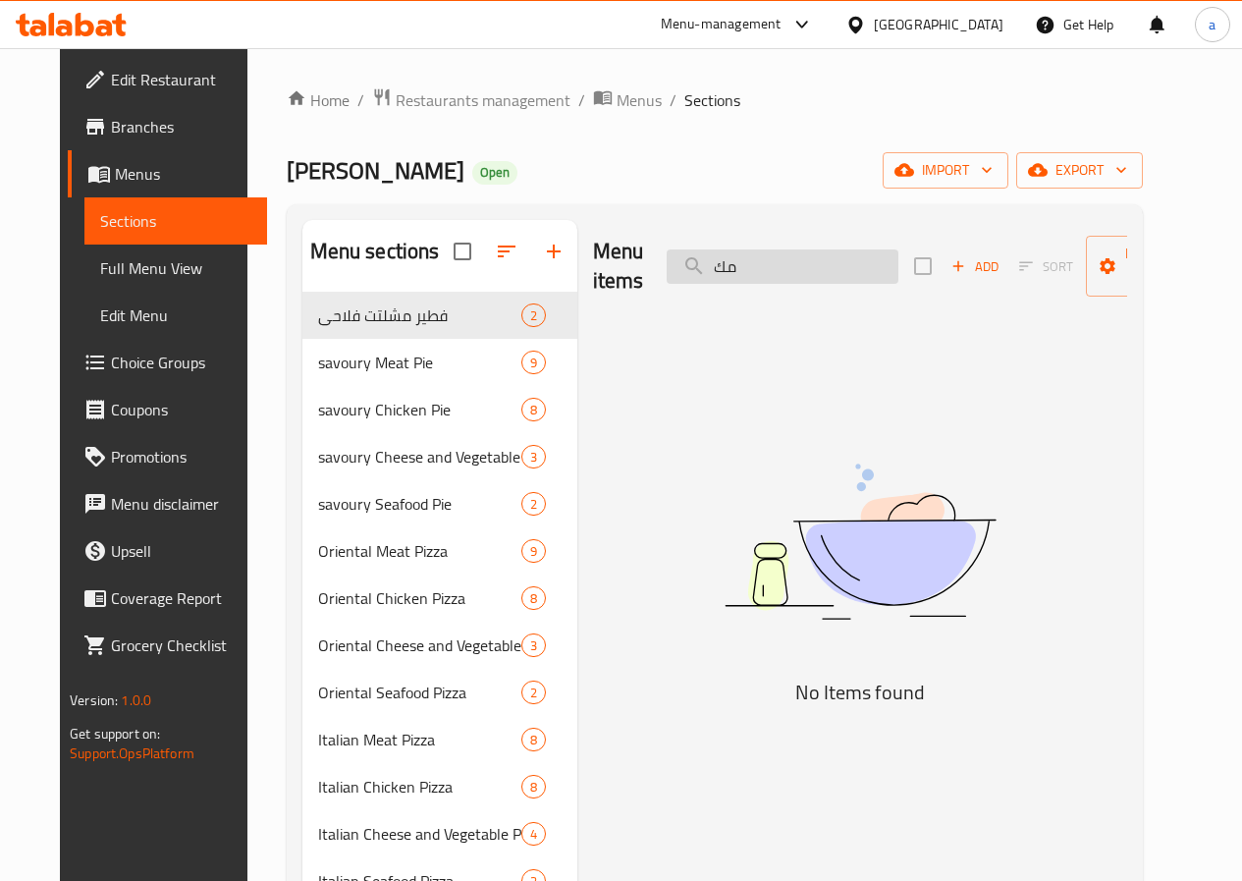
type input "م"
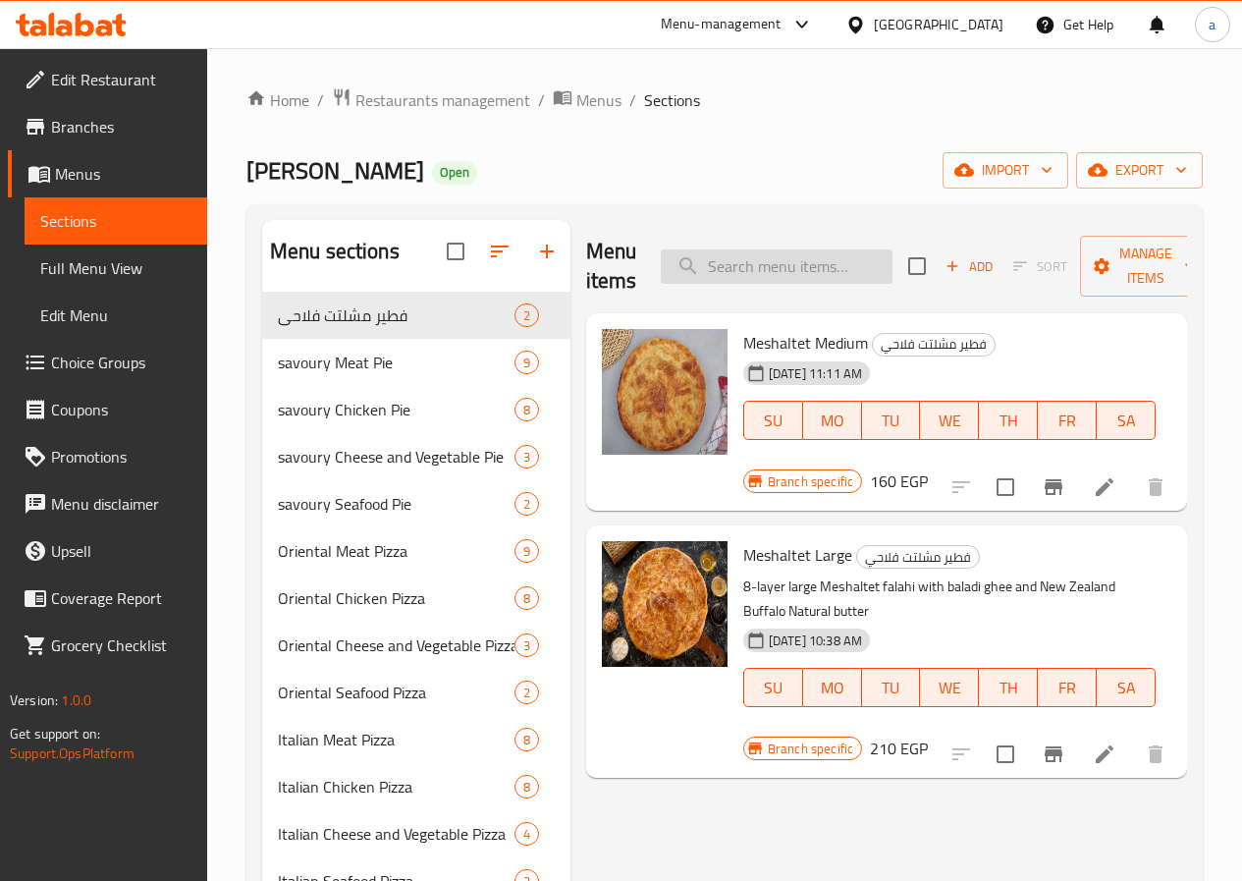
click at [737, 277] on input "search" at bounding box center [777, 266] width 232 height 34
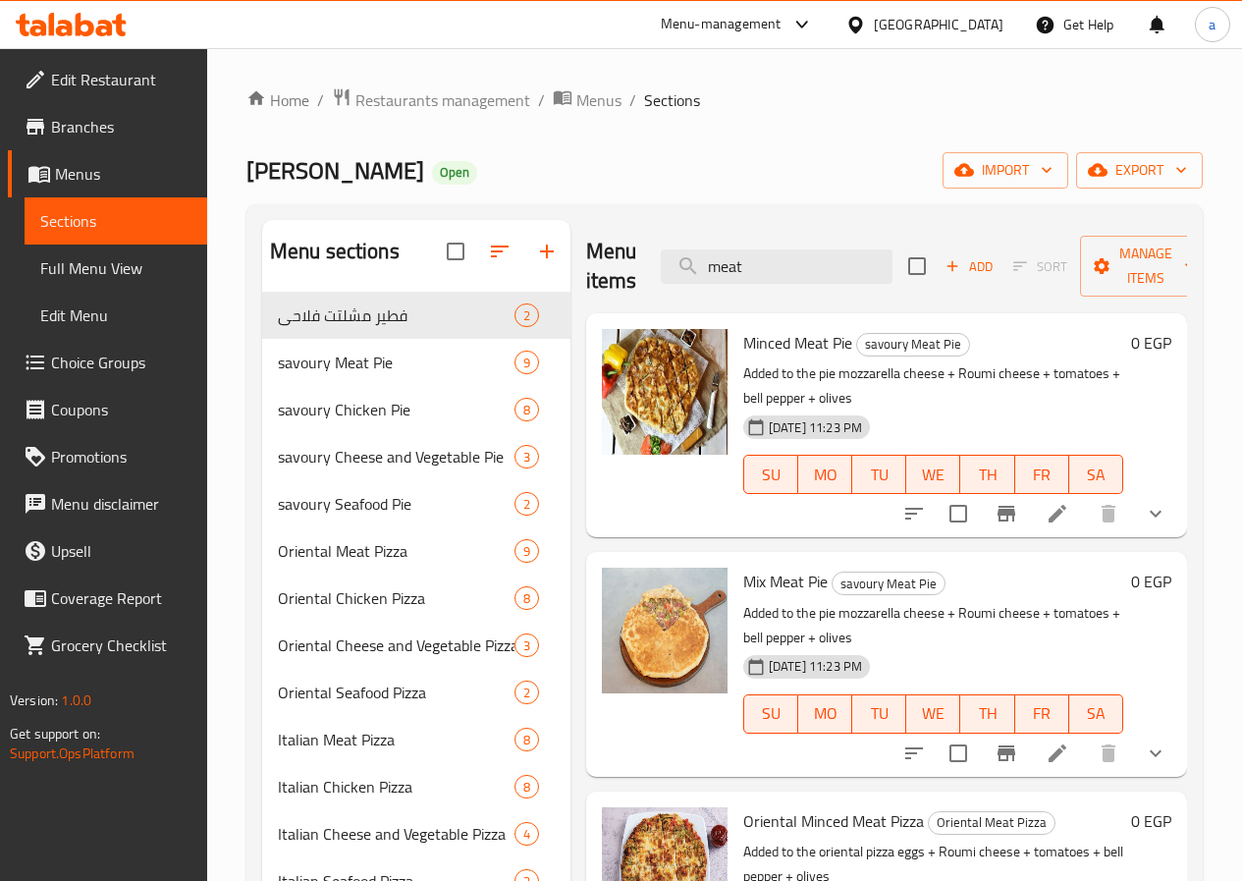
type input "meat"
click at [166, 270] on span "Full Menu View" at bounding box center [115, 268] width 151 height 24
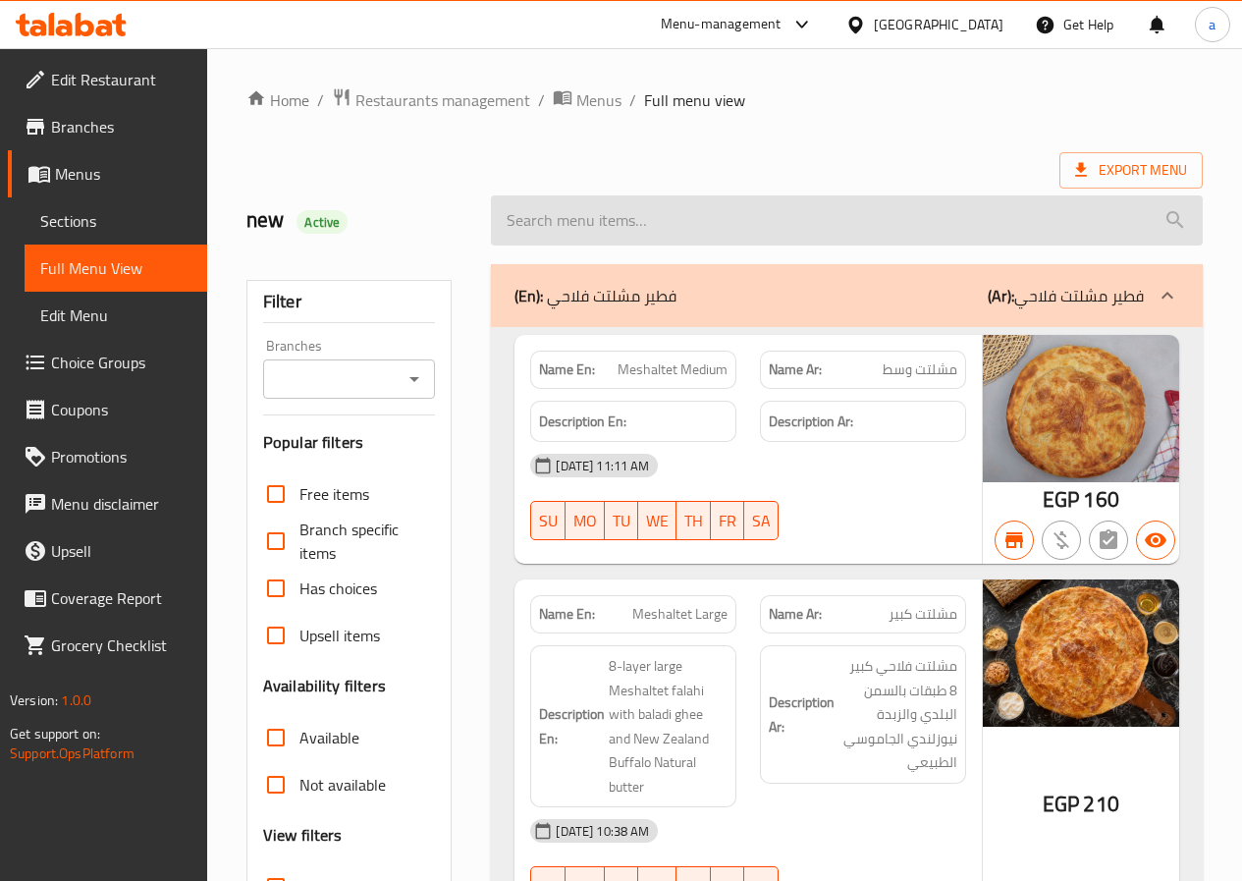
click at [757, 225] on input "search" at bounding box center [847, 220] width 712 height 50
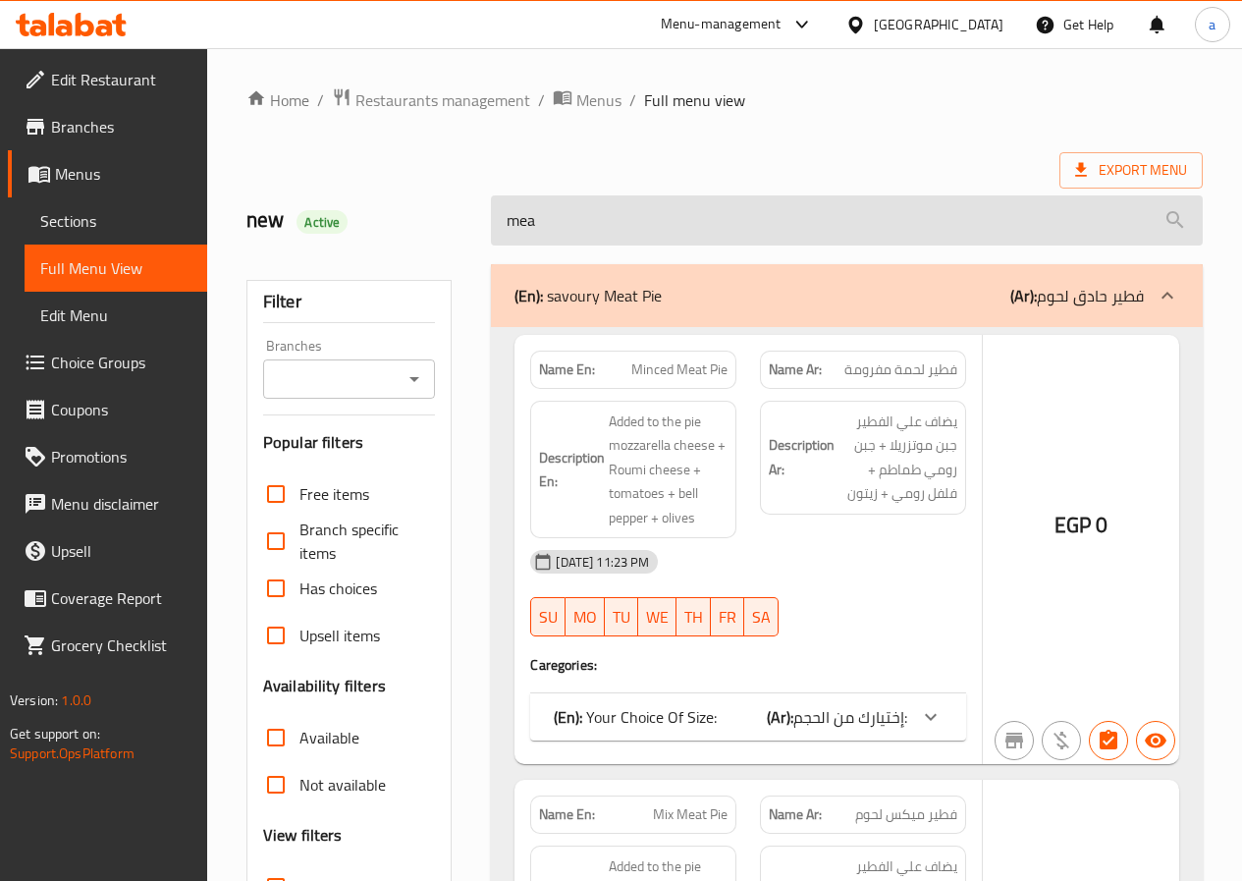
type input "meat"
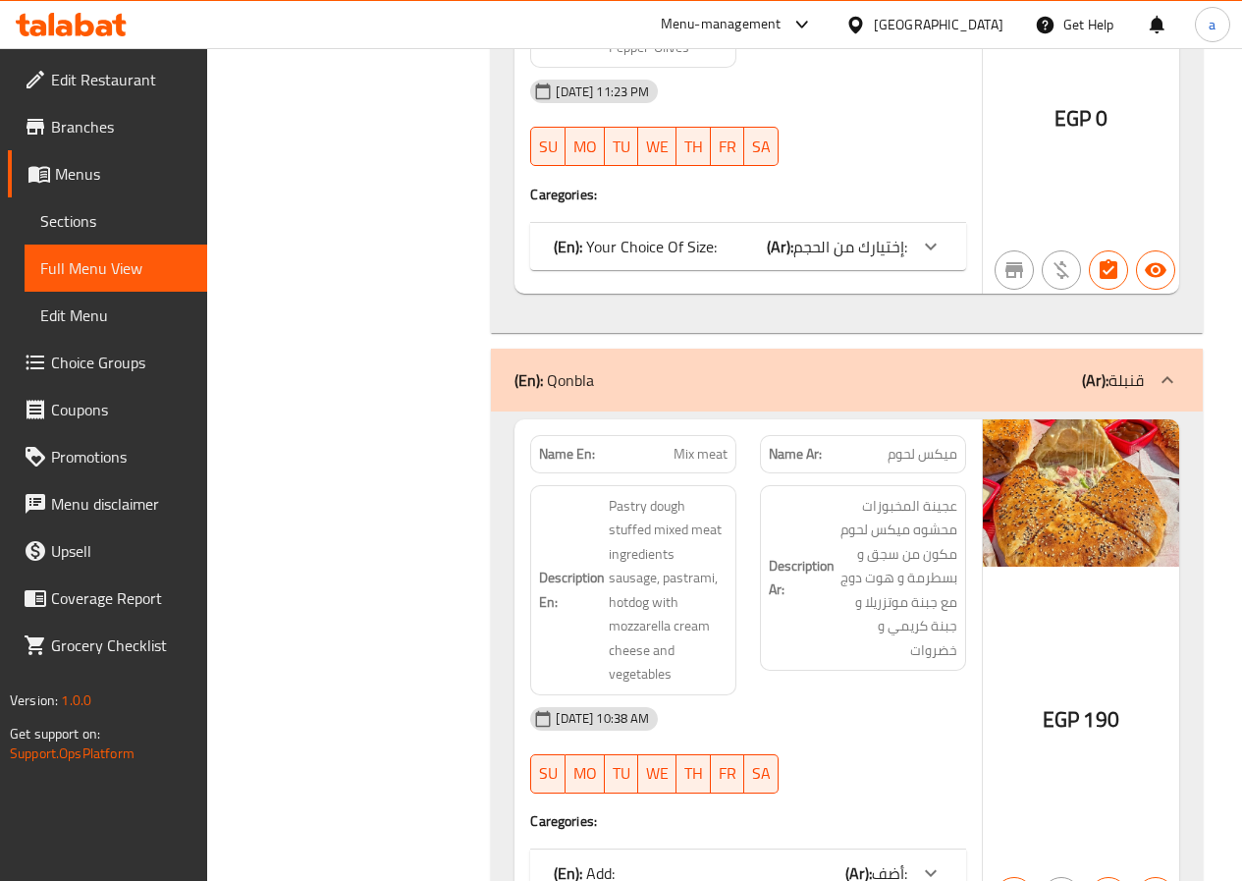
scroll to position [2624, 0]
